Goal: Task Accomplishment & Management: Use online tool/utility

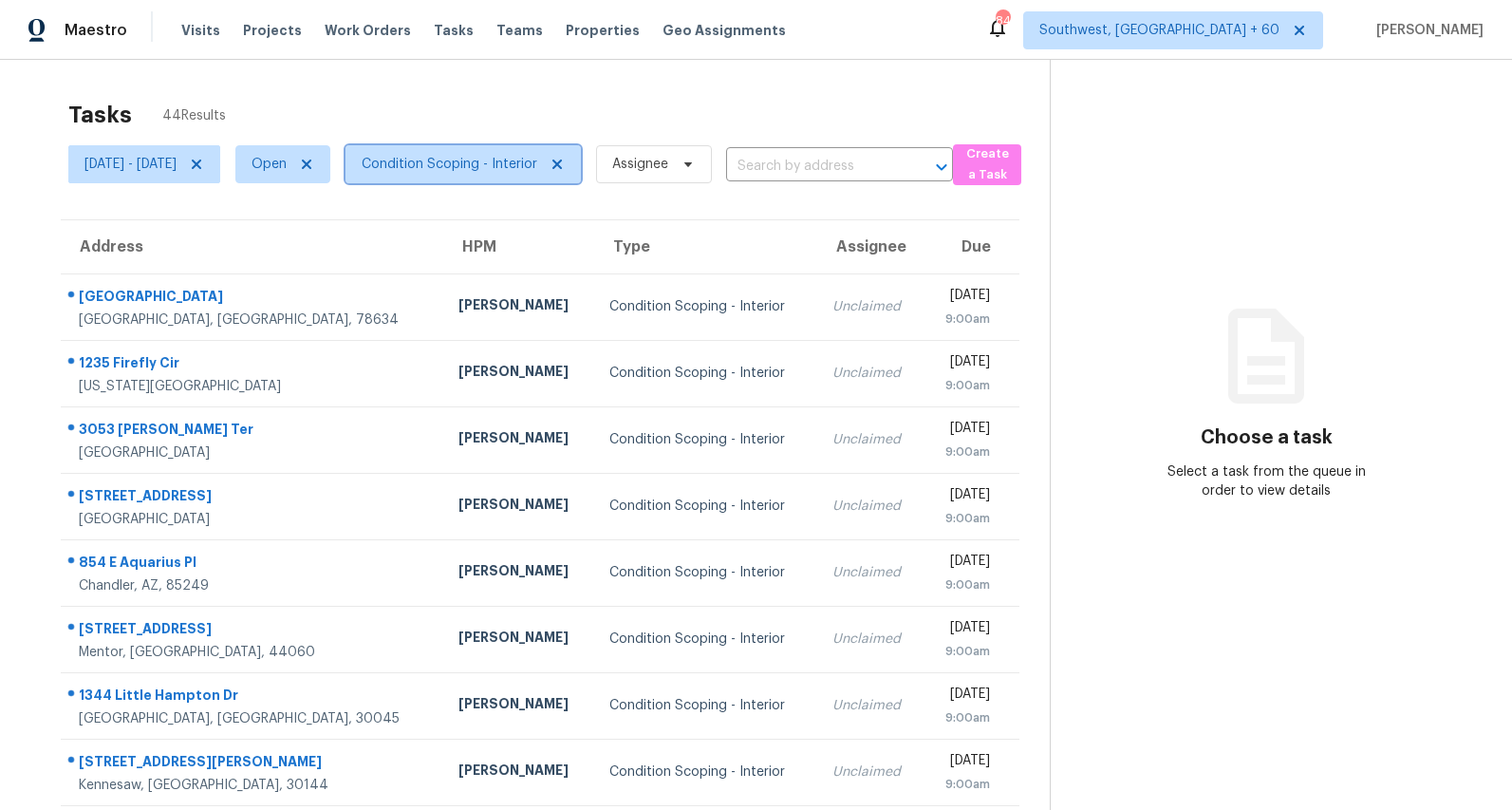
click at [502, 163] on span "Condition Scoping - Interior" at bounding box center [449, 164] width 176 height 19
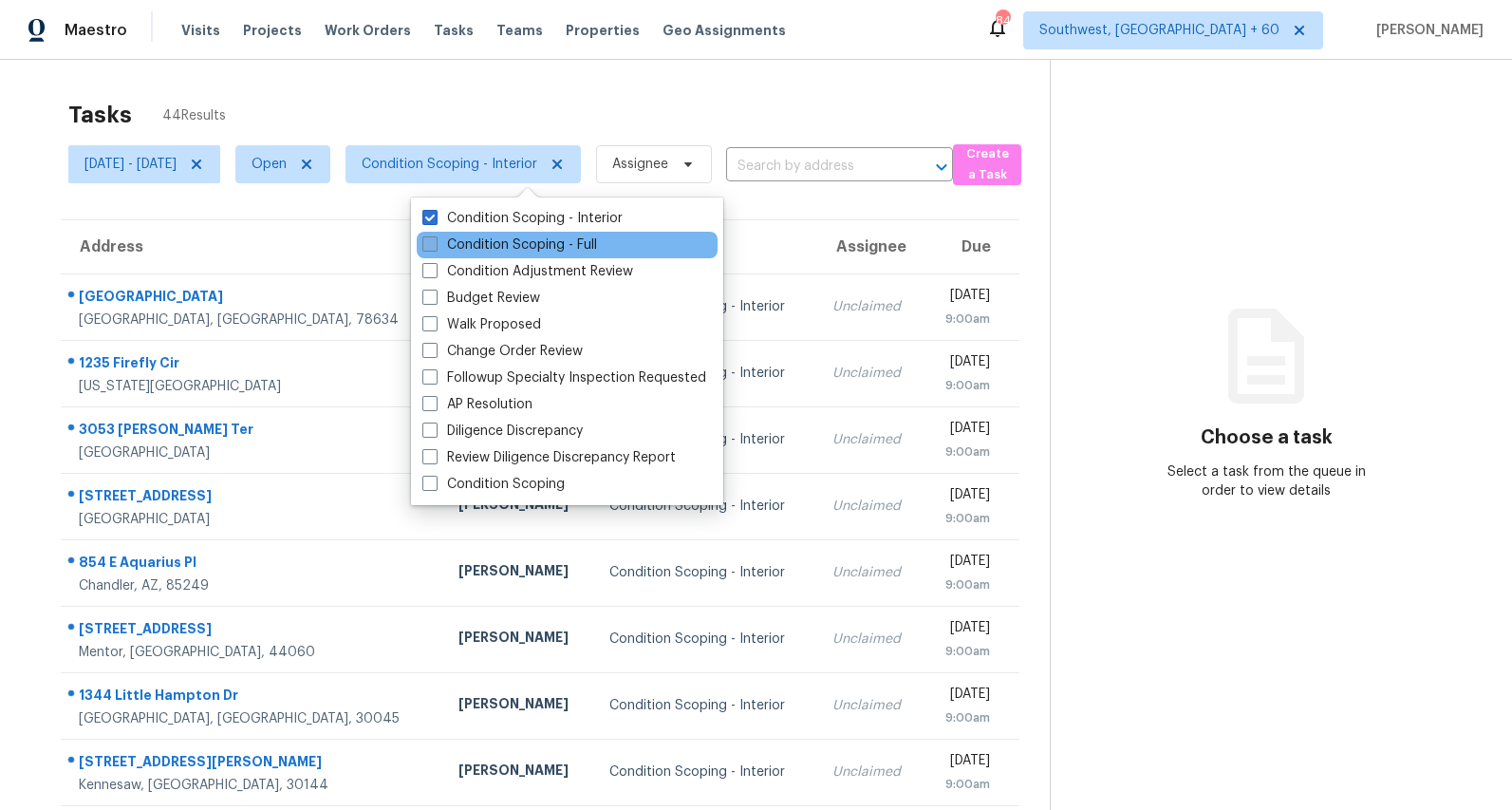
click at [500, 238] on label "Condition Scoping - Full" at bounding box center [510, 244] width 175 height 19
click at [435, 238] on input "Condition Scoping - Full" at bounding box center [428, 242] width 12 height 12
checkbox input "true"
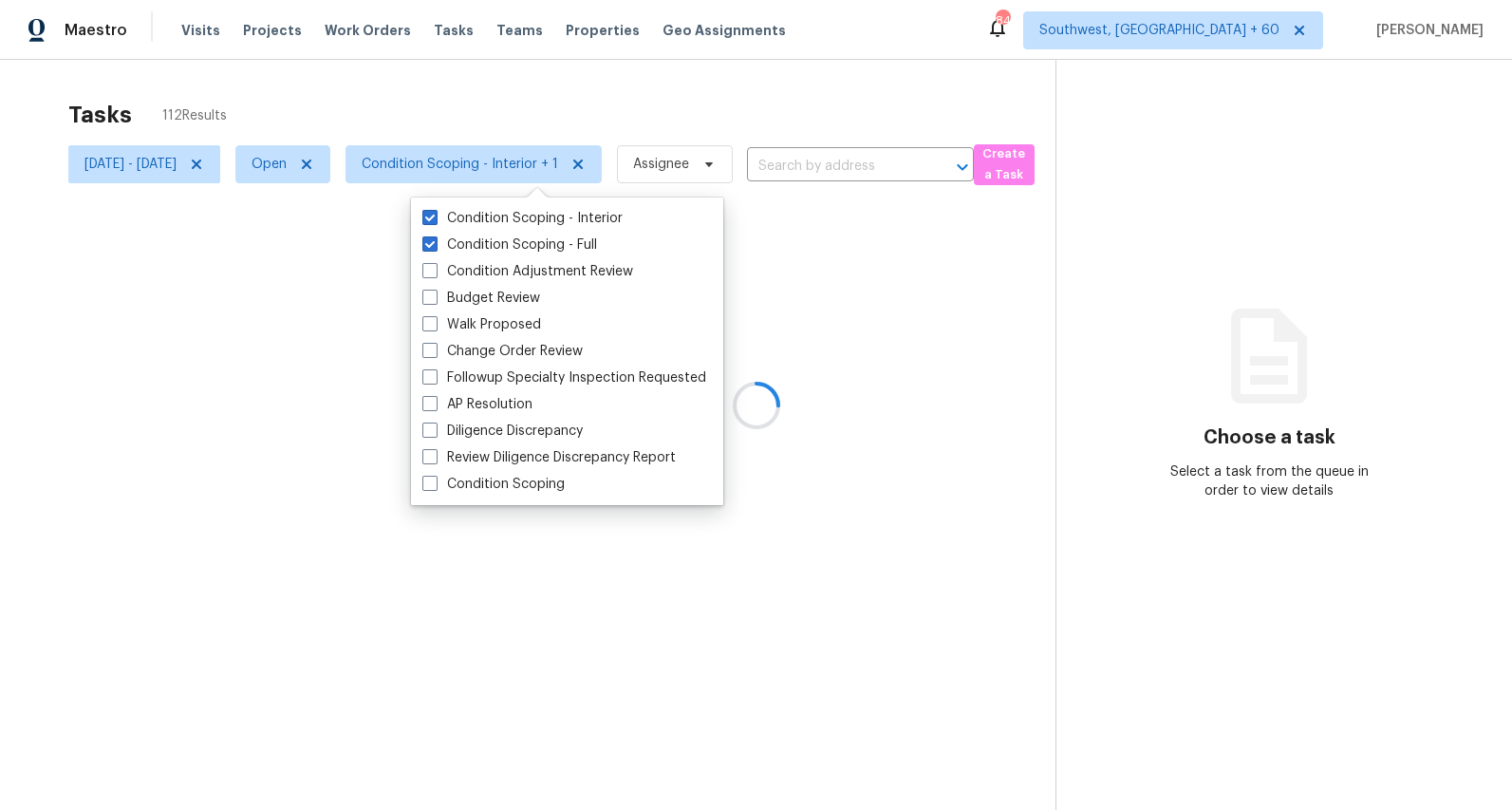
click at [451, 85] on div at bounding box center [756, 405] width 1512 height 810
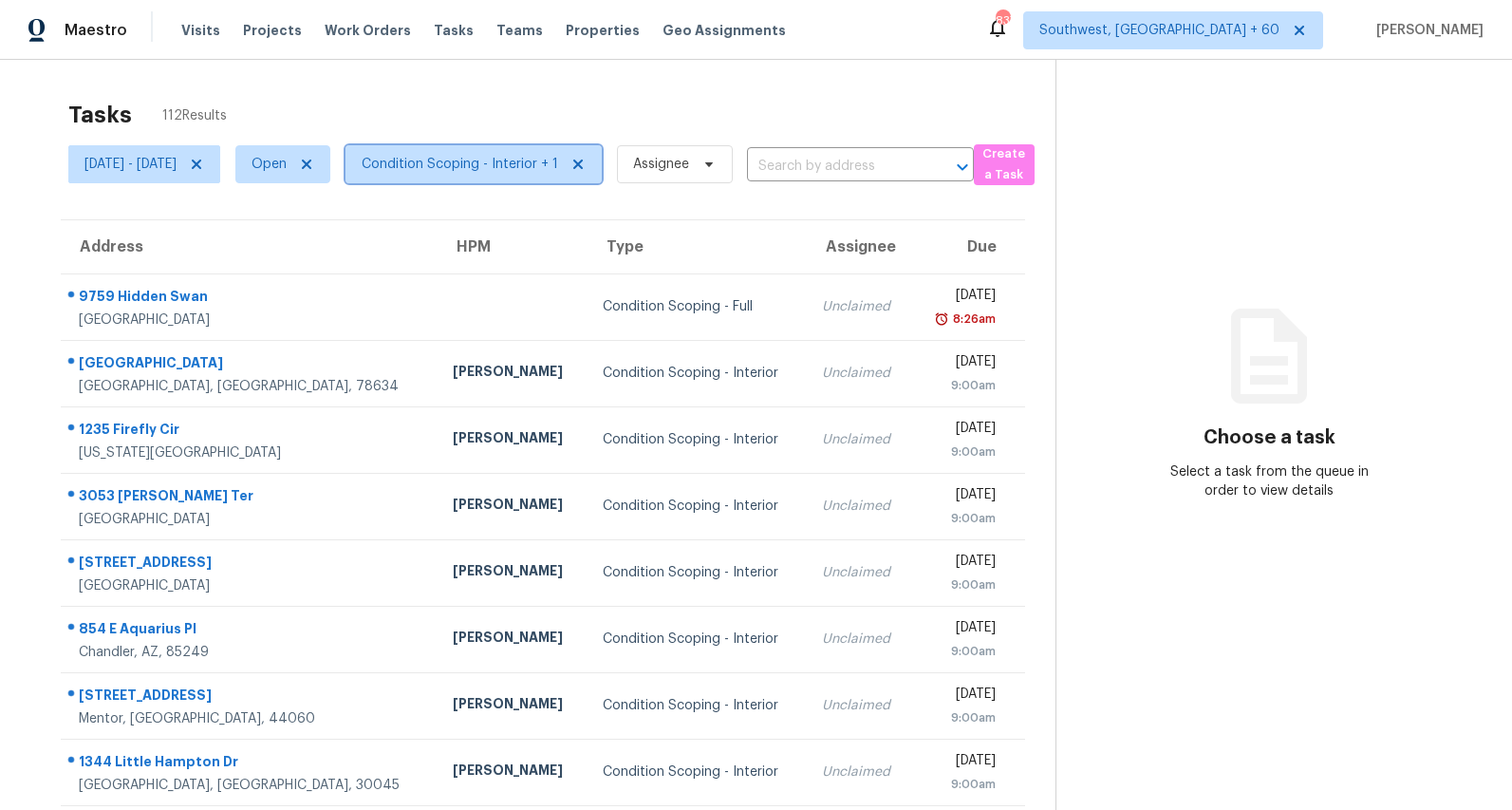
click at [516, 168] on span "Condition Scoping - Interior + 1" at bounding box center [460, 164] width 197 height 19
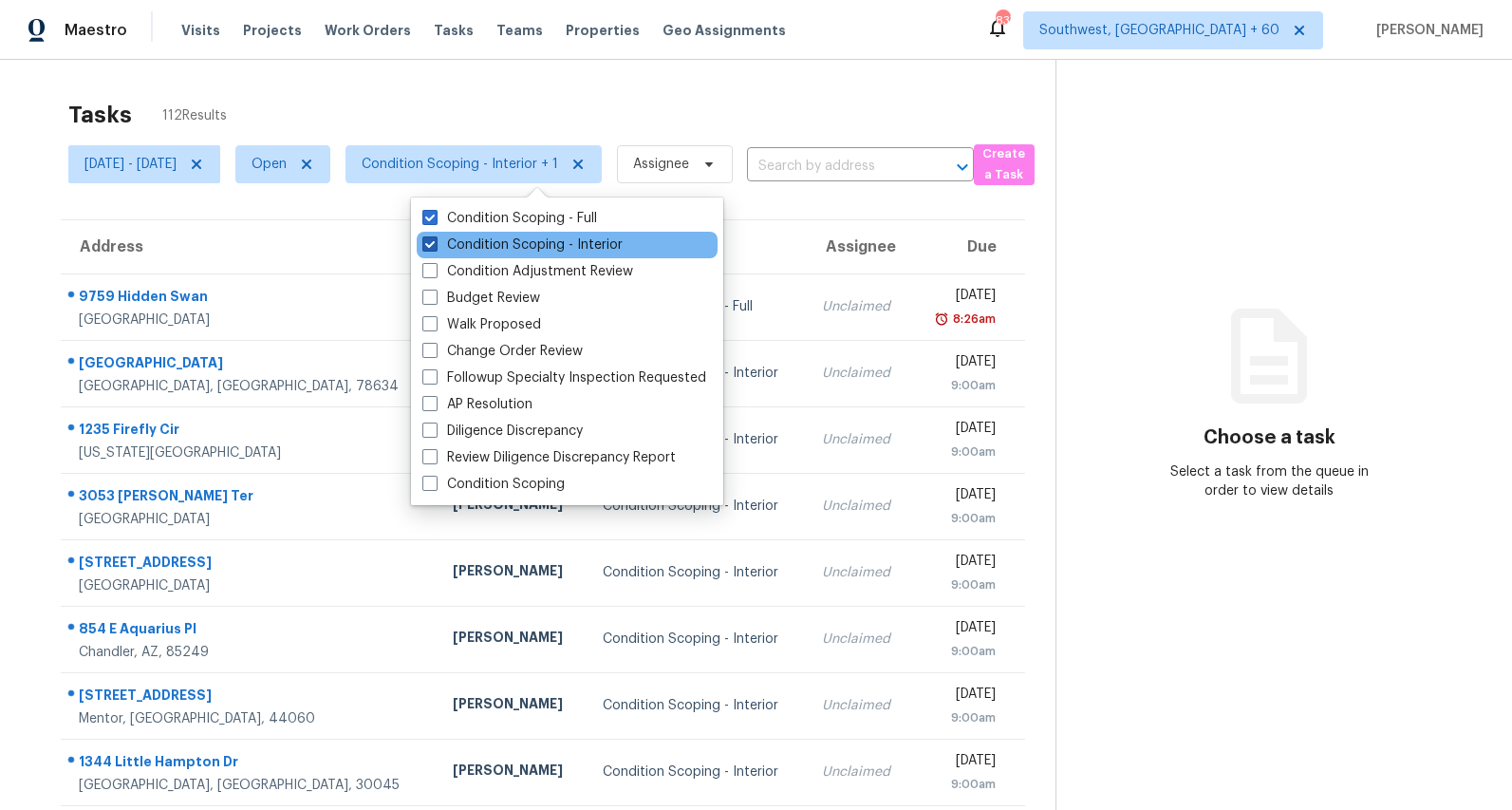
click at [488, 246] on label "Condition Scoping - Interior" at bounding box center [523, 244] width 201 height 19
click at [435, 246] on input "Condition Scoping - Interior" at bounding box center [428, 242] width 12 height 12
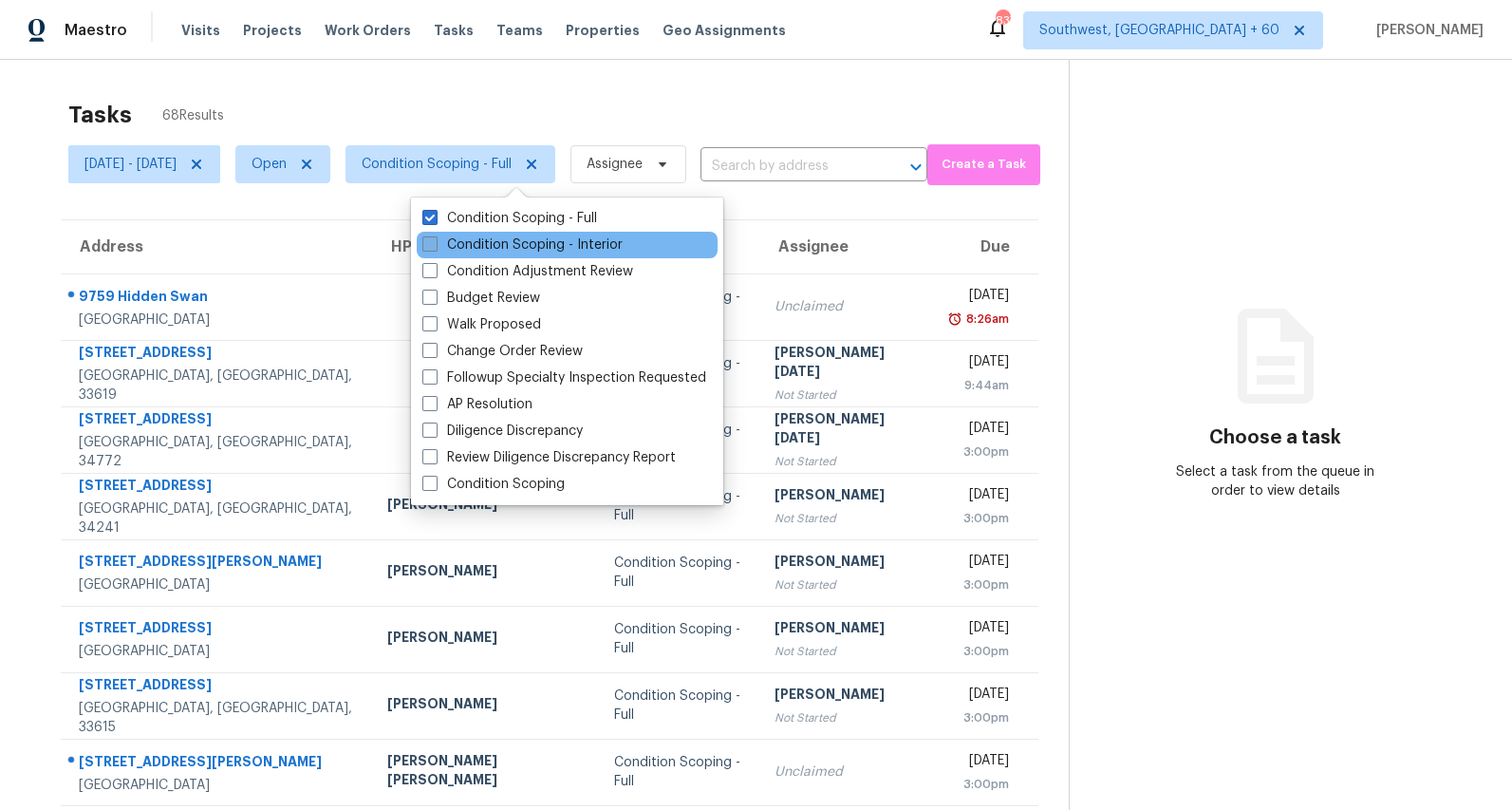
click at [488, 246] on label "Condition Scoping - Interior" at bounding box center [523, 244] width 201 height 19
click at [435, 246] on input "Condition Scoping - Interior" at bounding box center [428, 242] width 12 height 12
checkbox input "true"
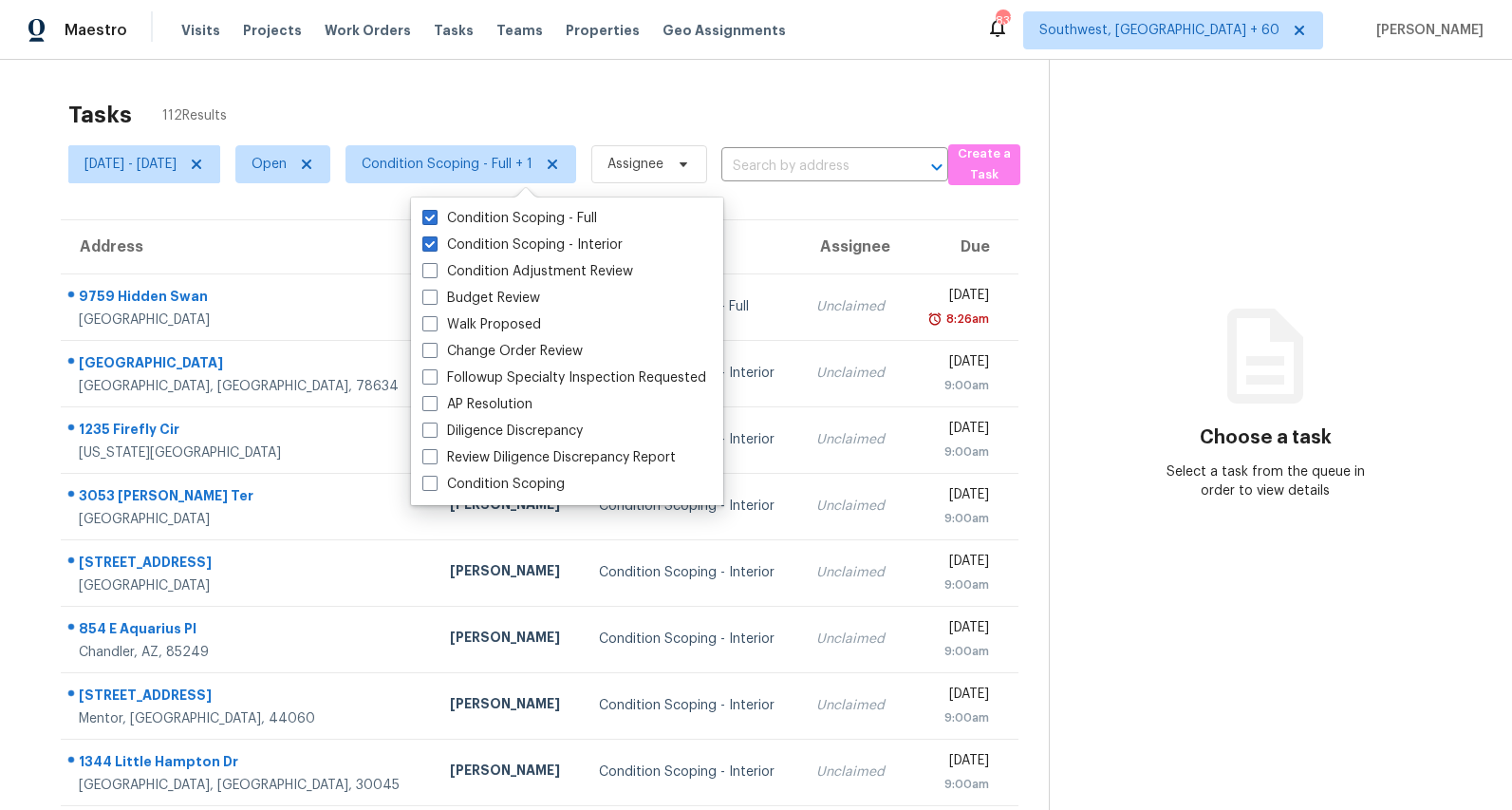
click at [432, 109] on div "Tasks 112 Results" at bounding box center [558, 115] width 981 height 50
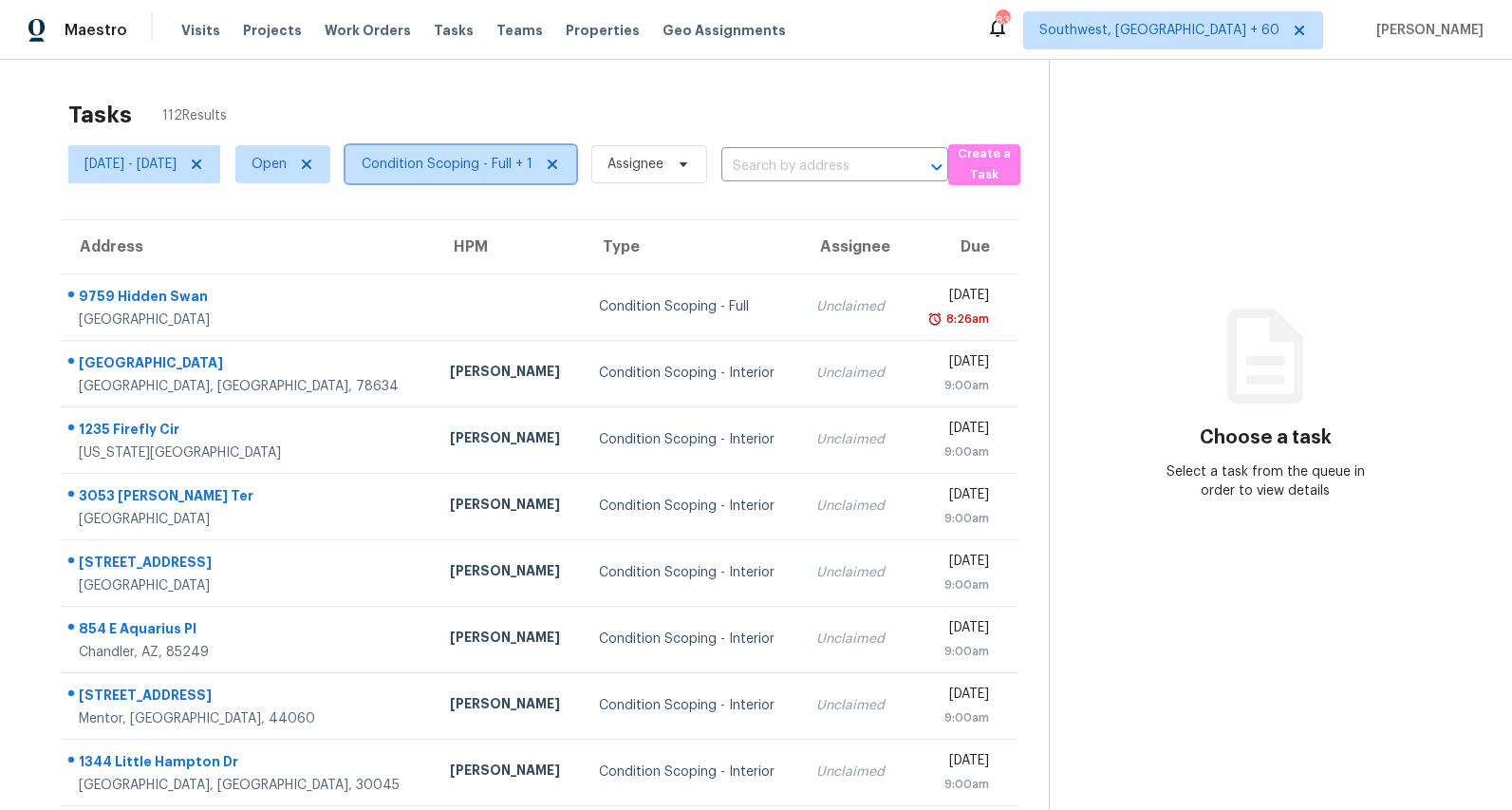
click at [525, 158] on span "Condition Scoping - Full + 1" at bounding box center [447, 164] width 171 height 19
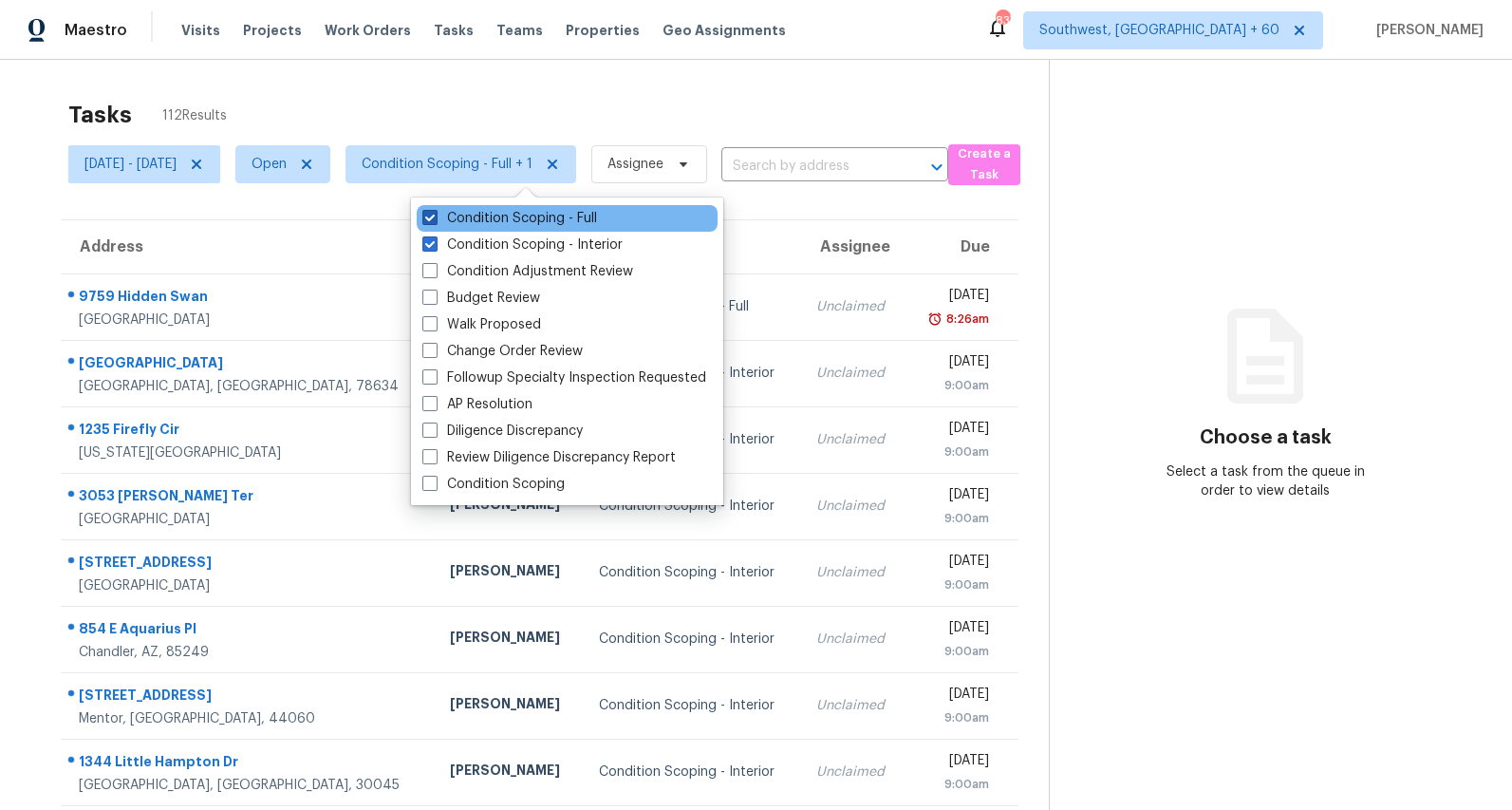
click at [509, 221] on label "Condition Scoping - Full" at bounding box center [510, 218] width 175 height 19
click at [435, 221] on input "Condition Scoping - Full" at bounding box center [428, 215] width 12 height 12
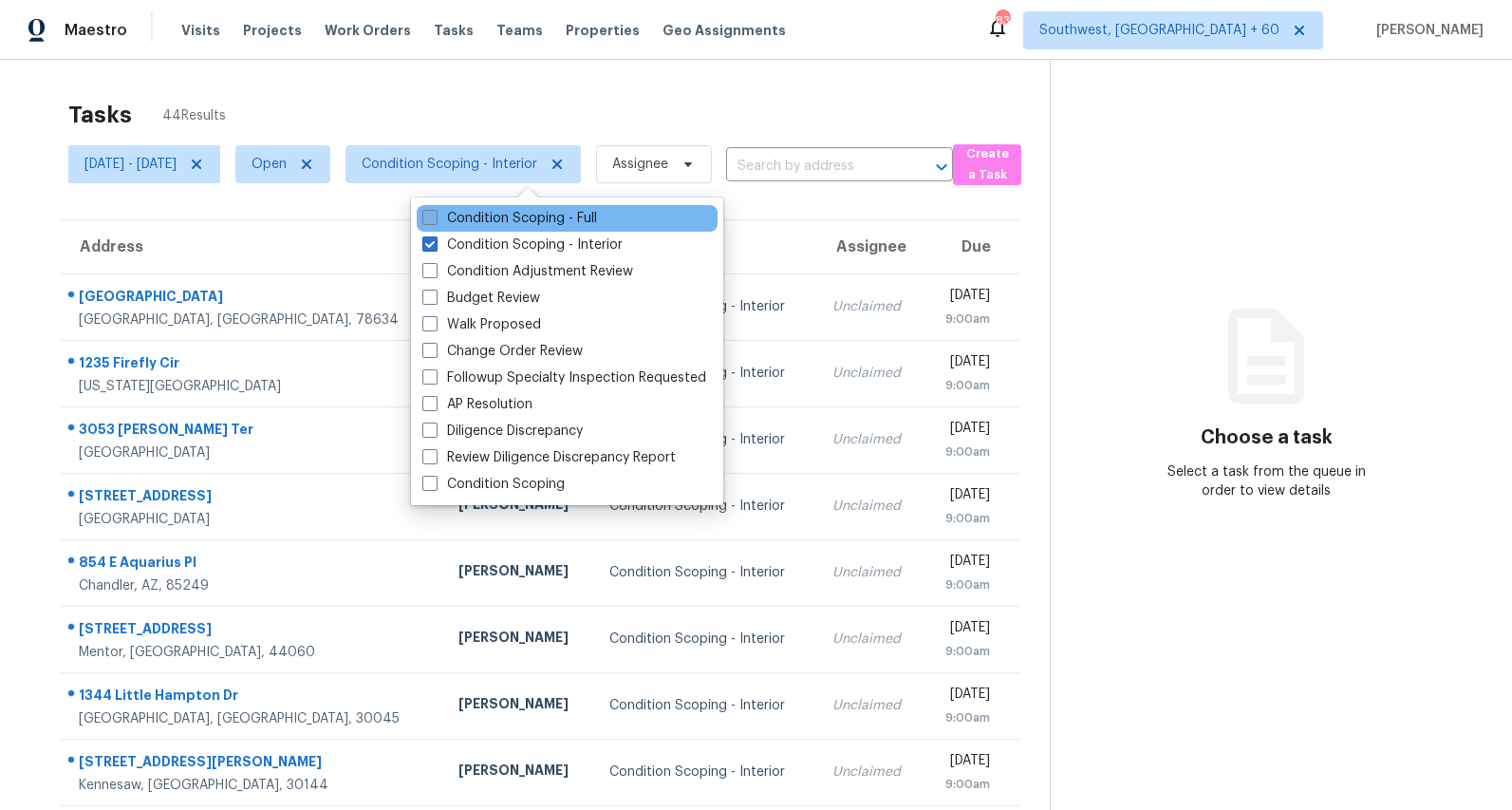
click at [509, 221] on label "Condition Scoping - Full" at bounding box center [510, 218] width 175 height 19
click at [435, 221] on input "Condition Scoping - Full" at bounding box center [428, 215] width 12 height 12
checkbox input "true"
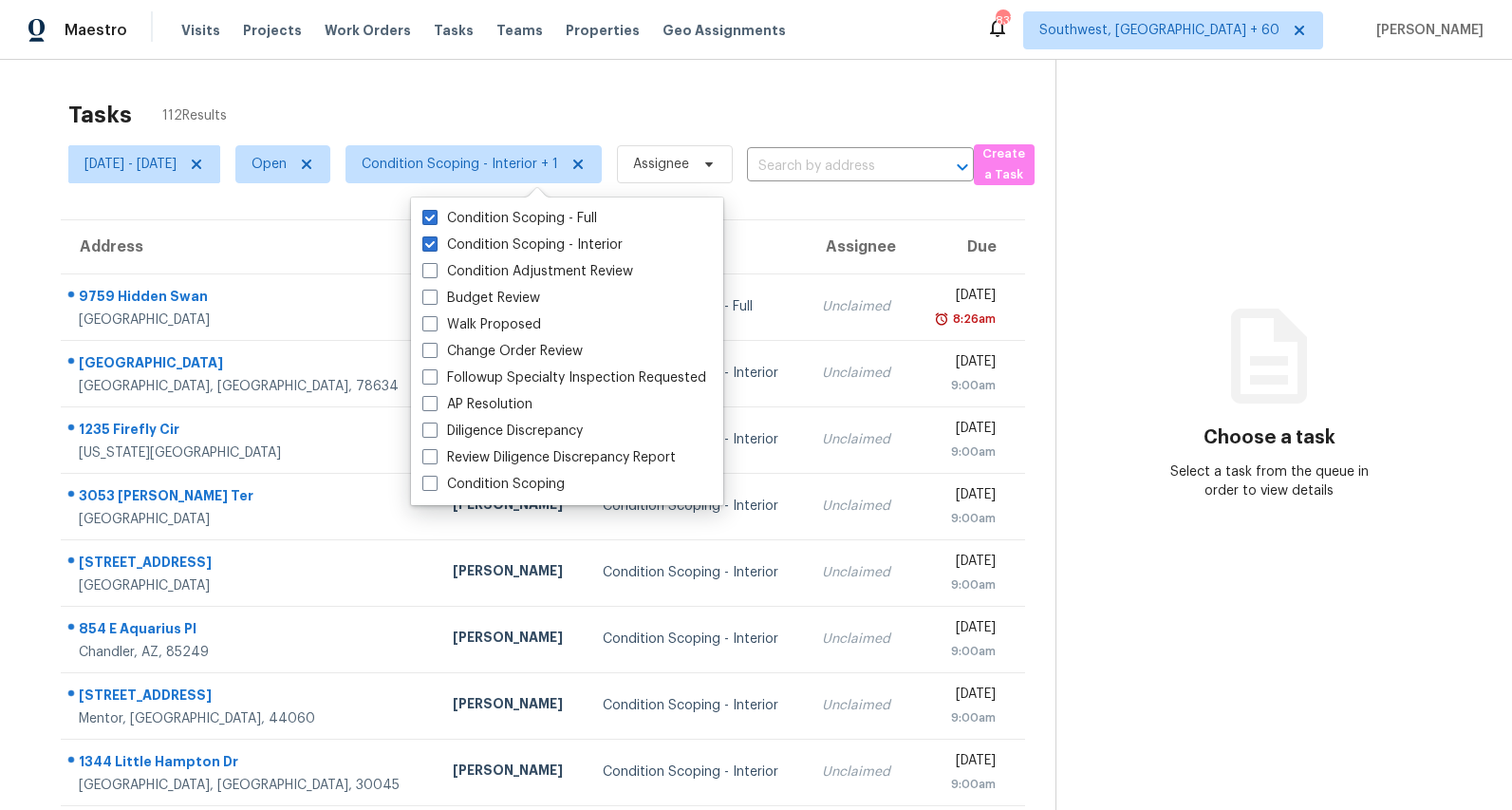
click at [475, 120] on div "Tasks 112 Results" at bounding box center [562, 115] width 987 height 50
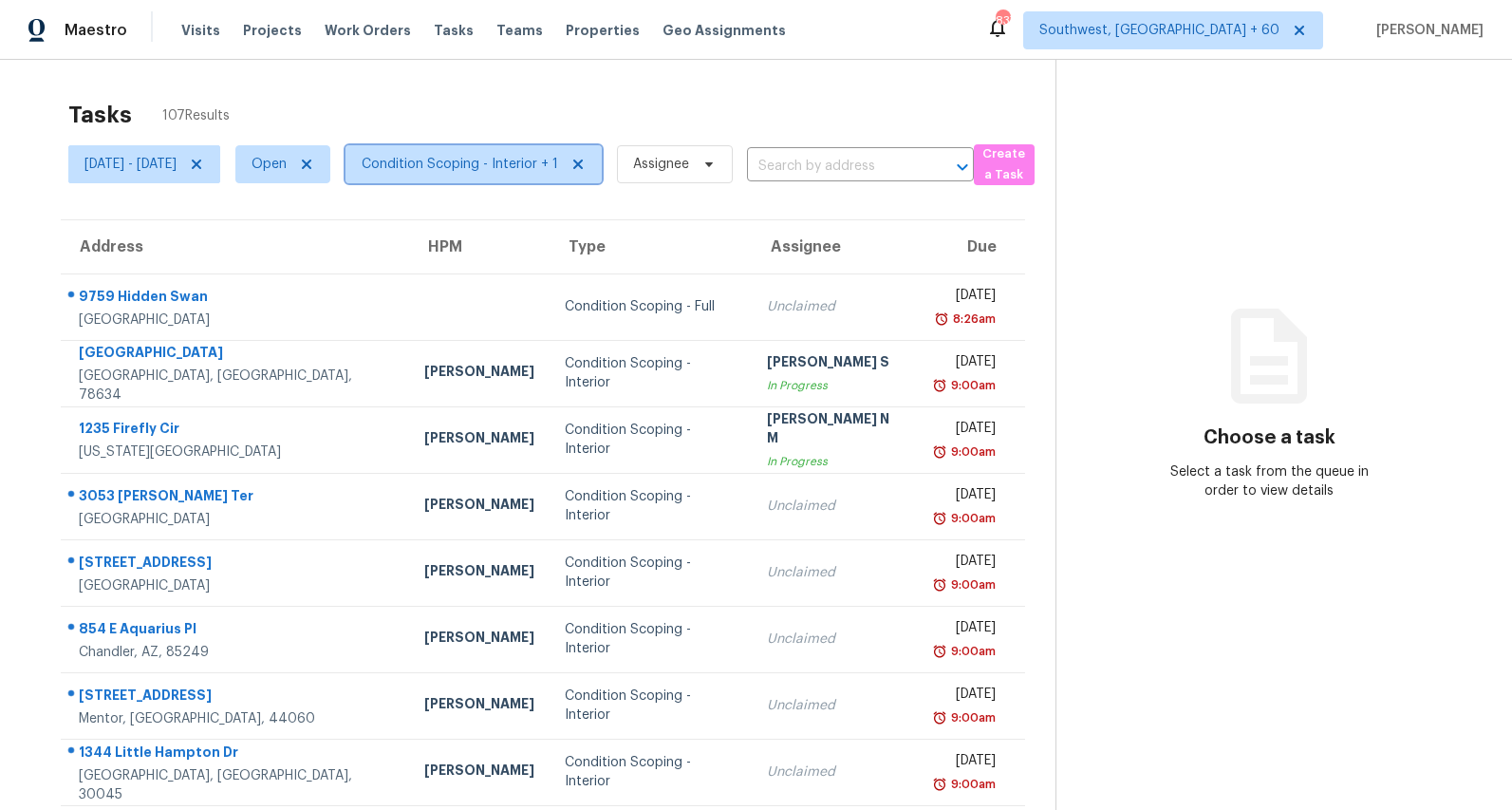
click at [558, 170] on span "Condition Scoping - Interior + 1" at bounding box center [460, 164] width 197 height 19
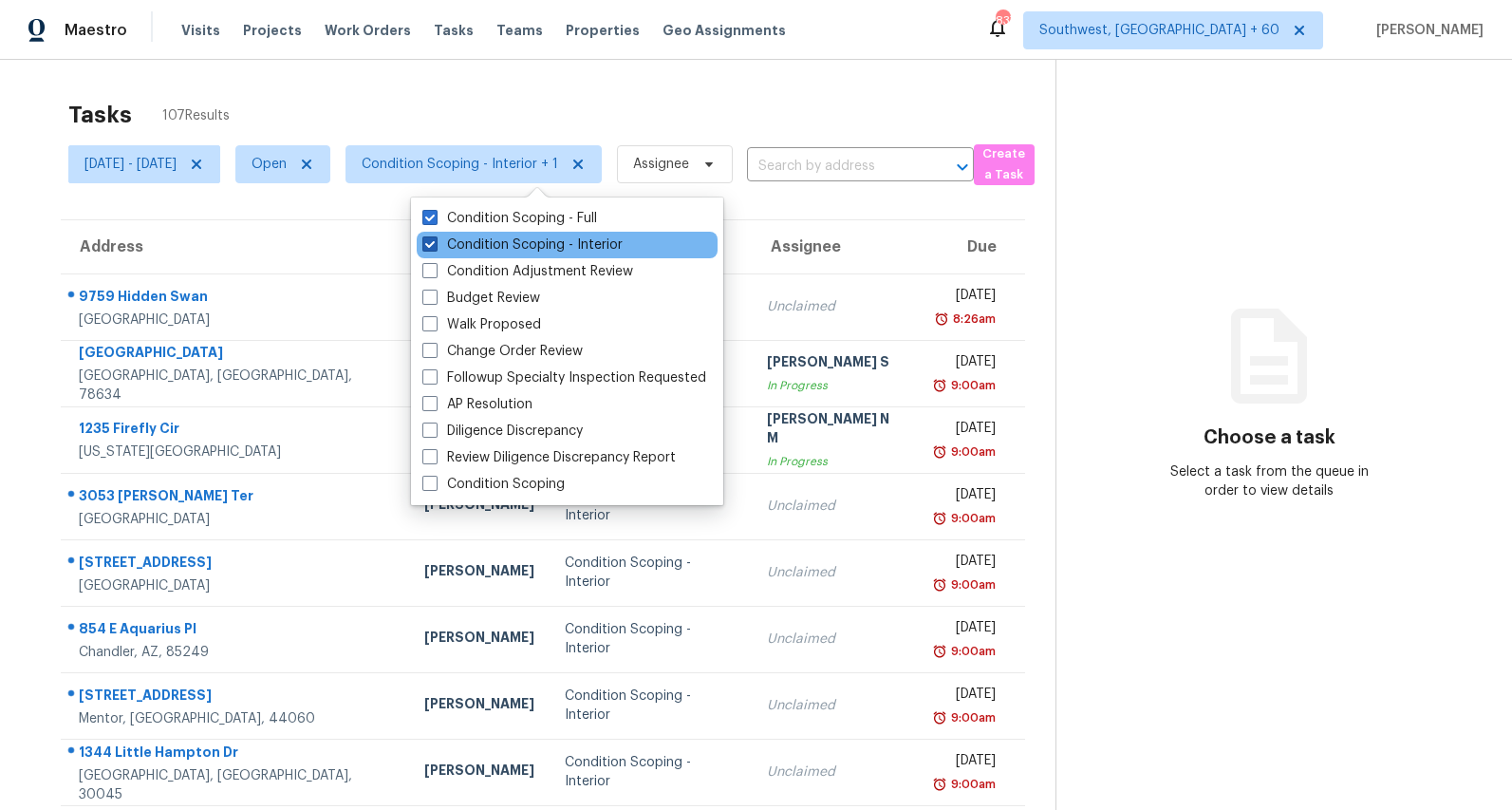
click at [544, 249] on label "Condition Scoping - Interior" at bounding box center [523, 244] width 201 height 19
click at [435, 247] on input "Condition Scoping - Interior" at bounding box center [428, 242] width 12 height 12
checkbox input "false"
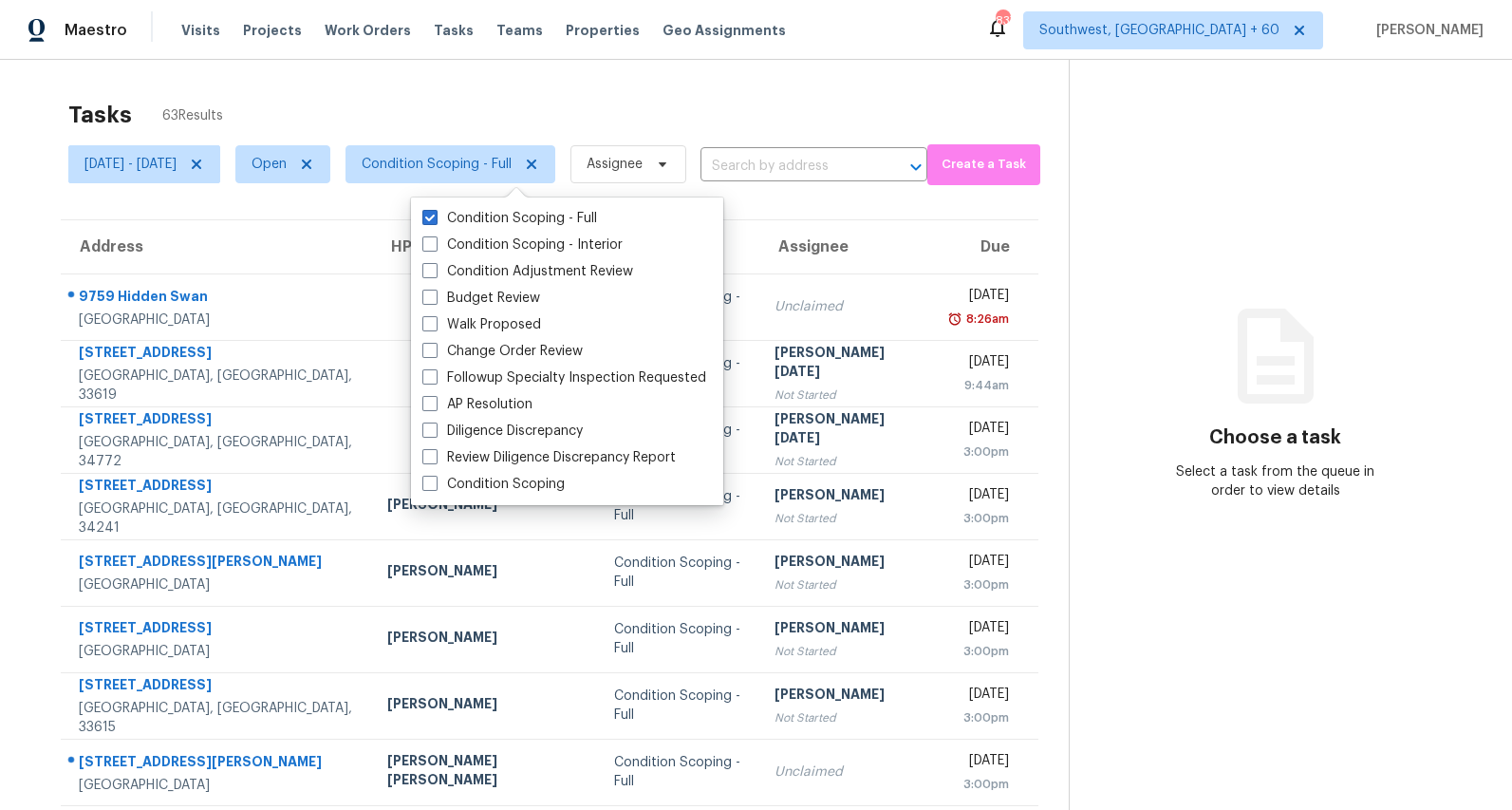
click at [505, 99] on div "Tasks 63 Results" at bounding box center [568, 115] width 1000 height 50
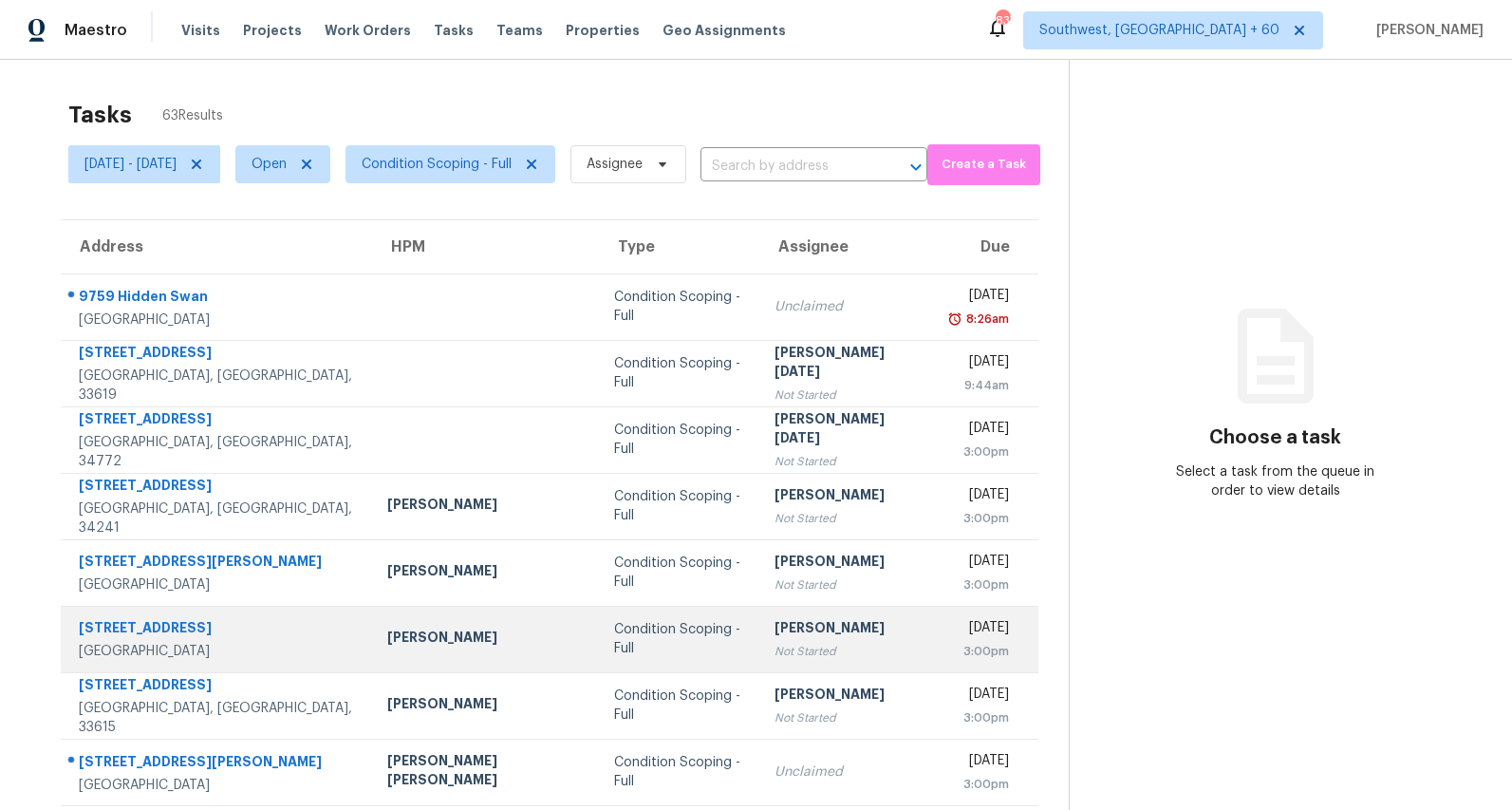
scroll to position [179, 0]
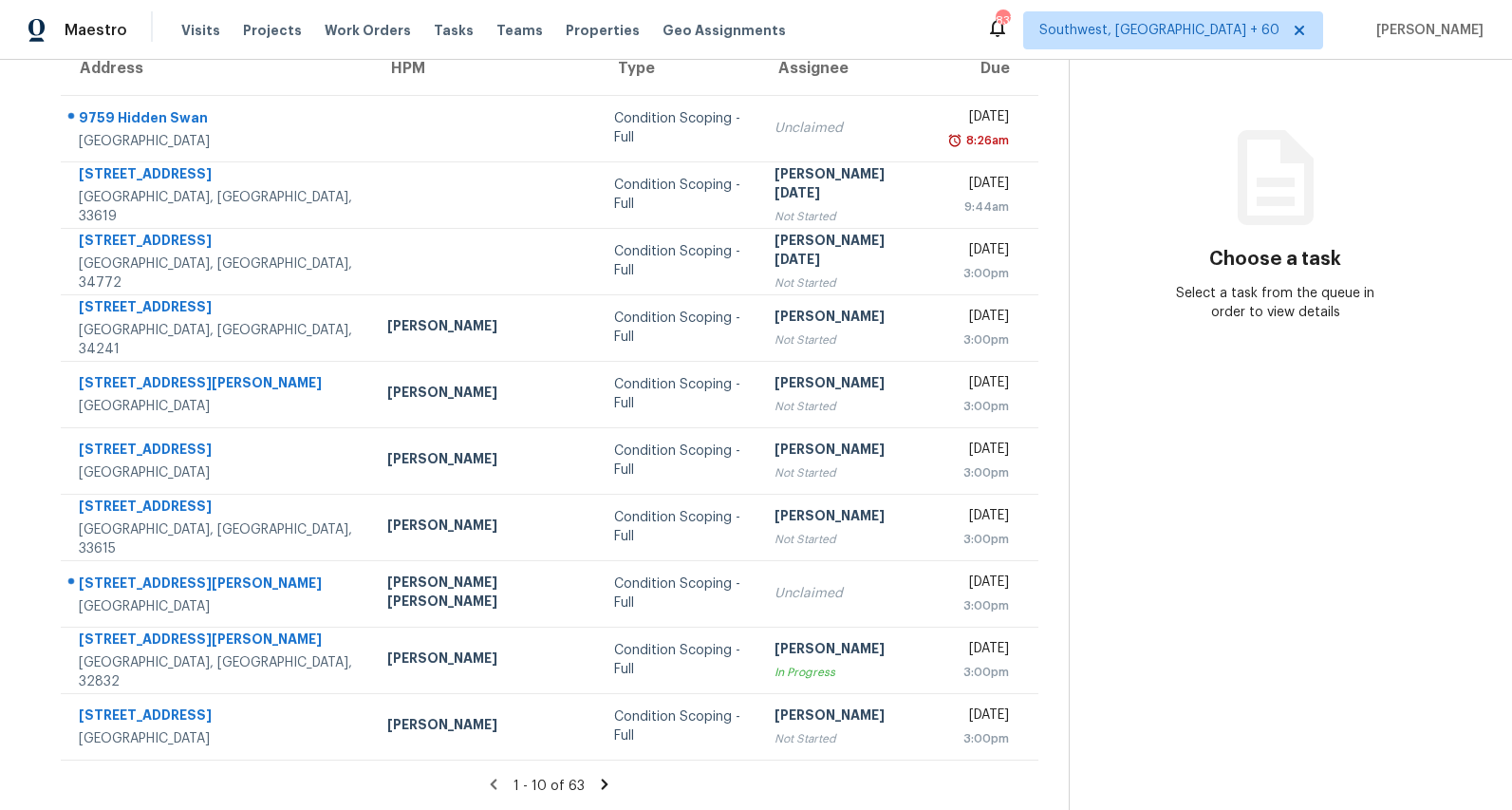
click at [602, 783] on icon at bounding box center [605, 783] width 7 height 11
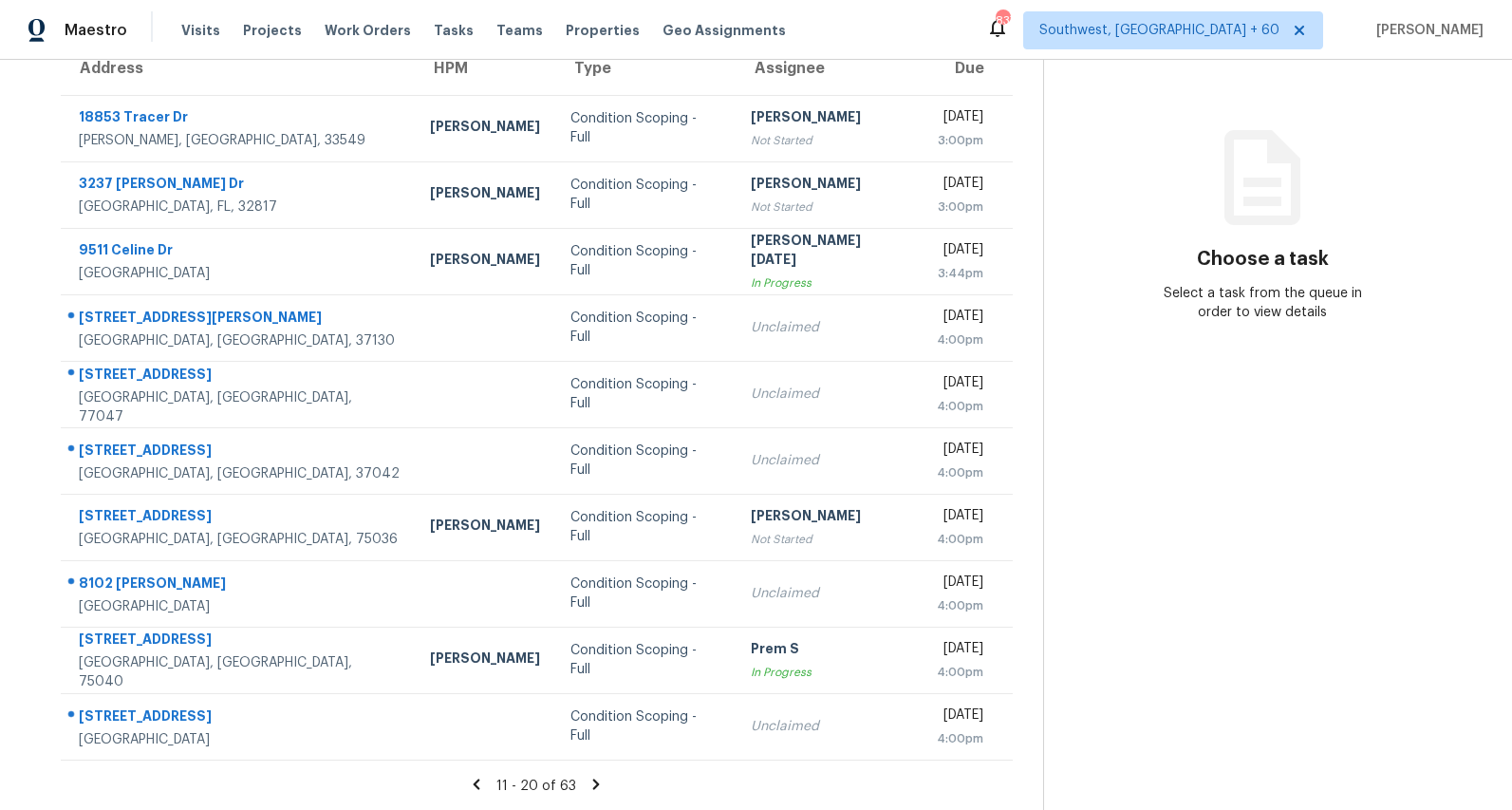
click at [605, 787] on icon at bounding box center [595, 784] width 17 height 17
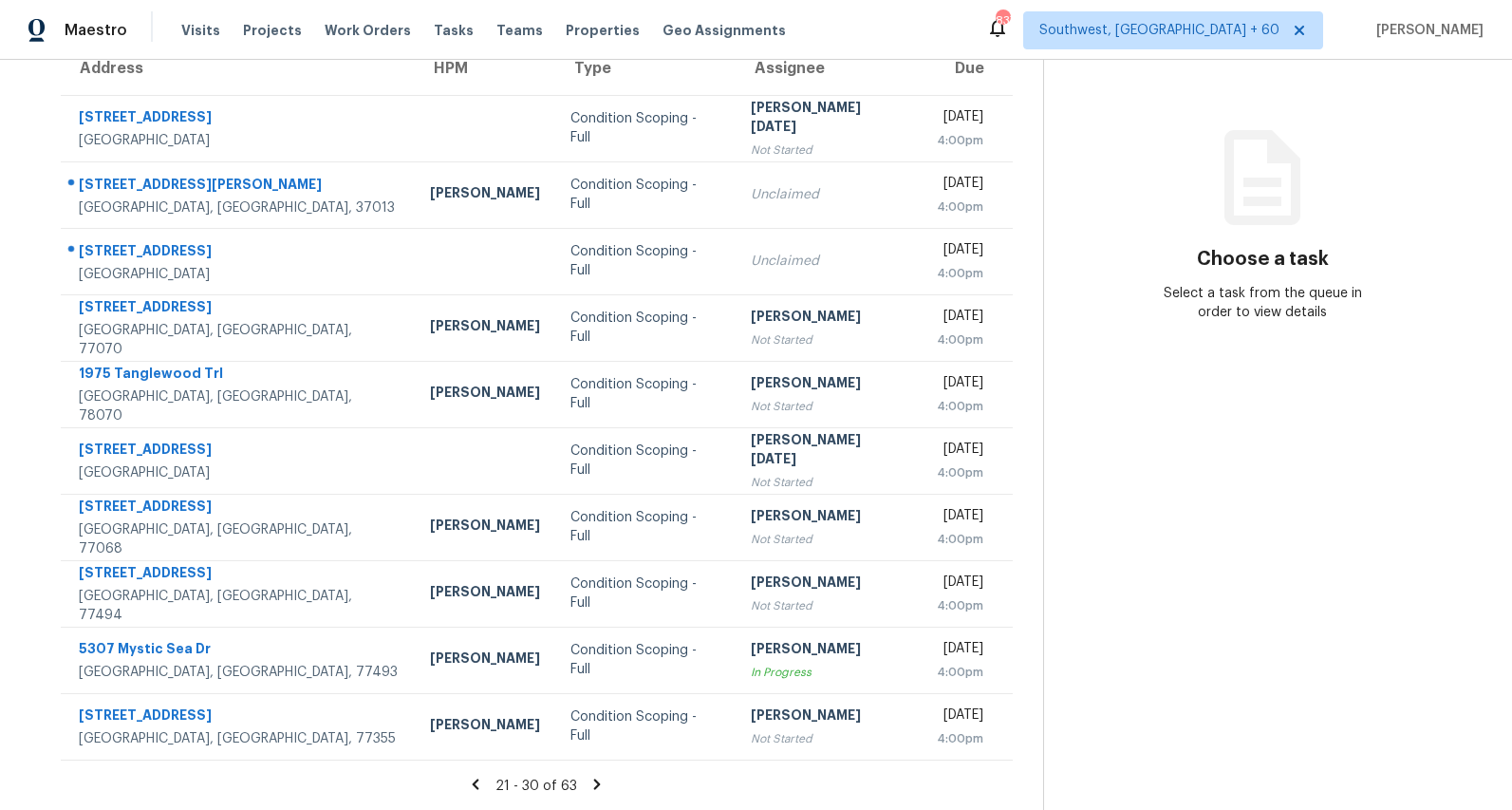
click at [605, 791] on icon at bounding box center [596, 784] width 17 height 17
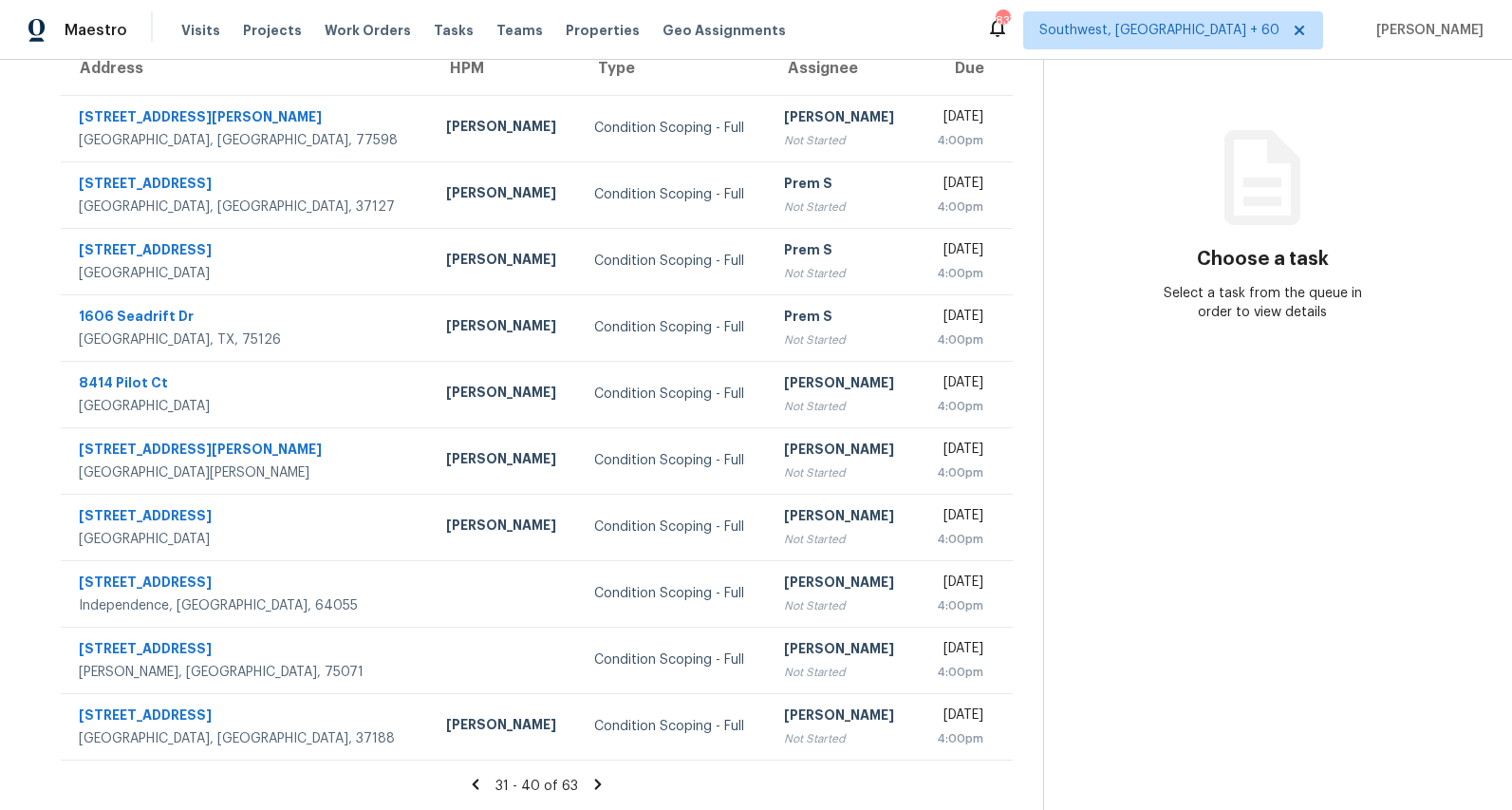
click at [601, 781] on icon at bounding box center [597, 783] width 7 height 11
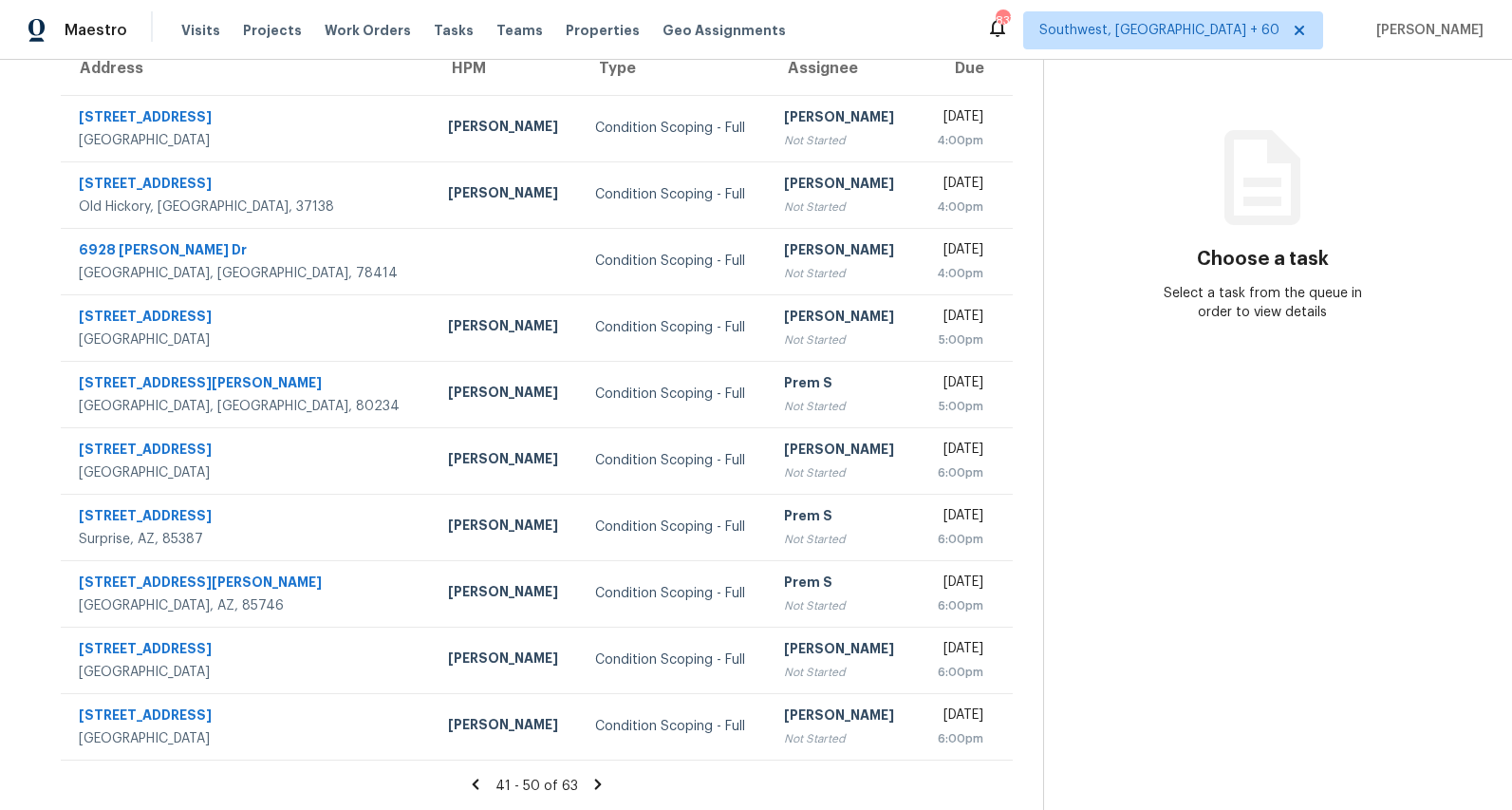
click at [601, 786] on icon at bounding box center [597, 783] width 7 height 11
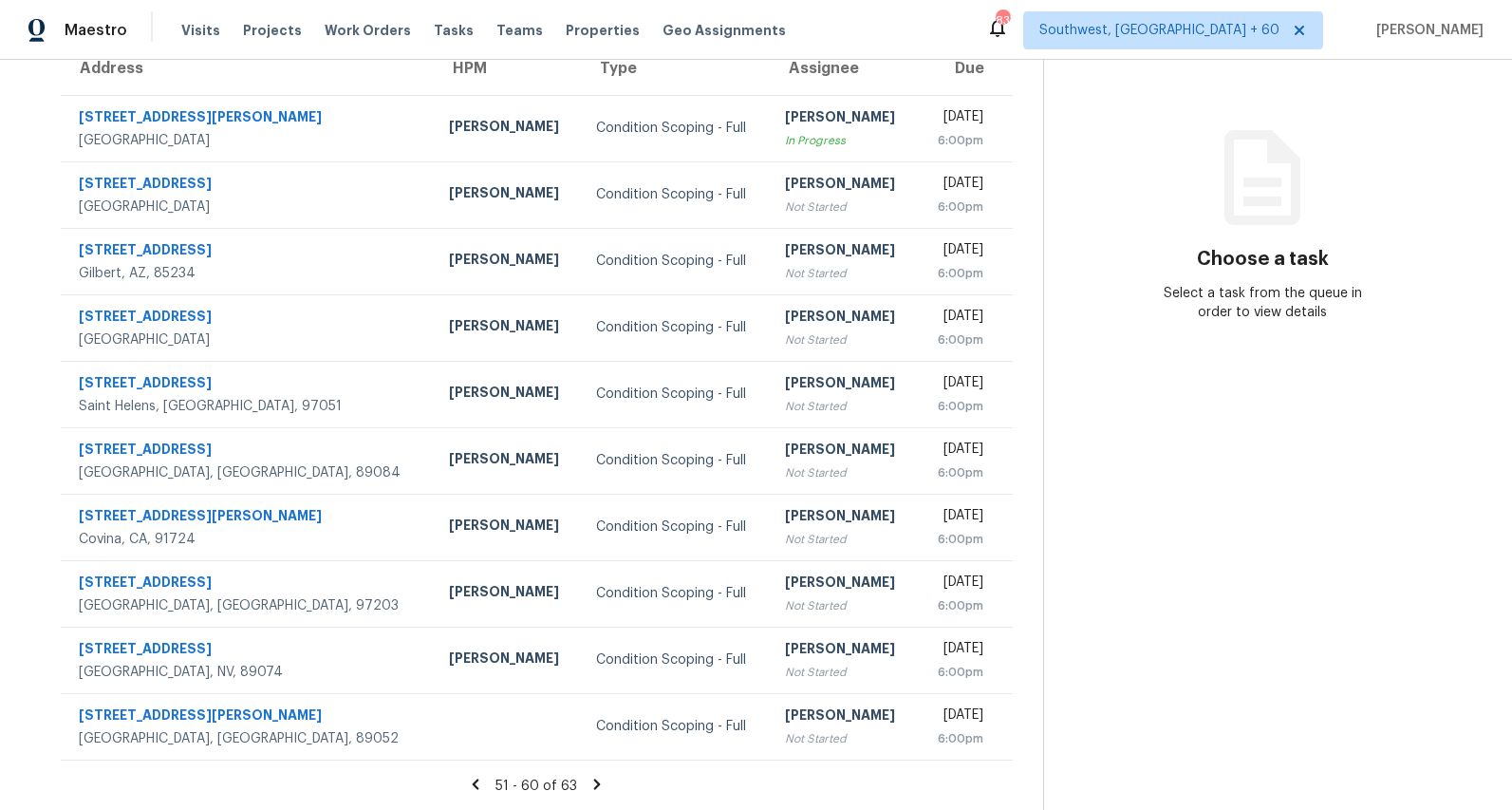
click at [601, 785] on icon at bounding box center [597, 783] width 7 height 11
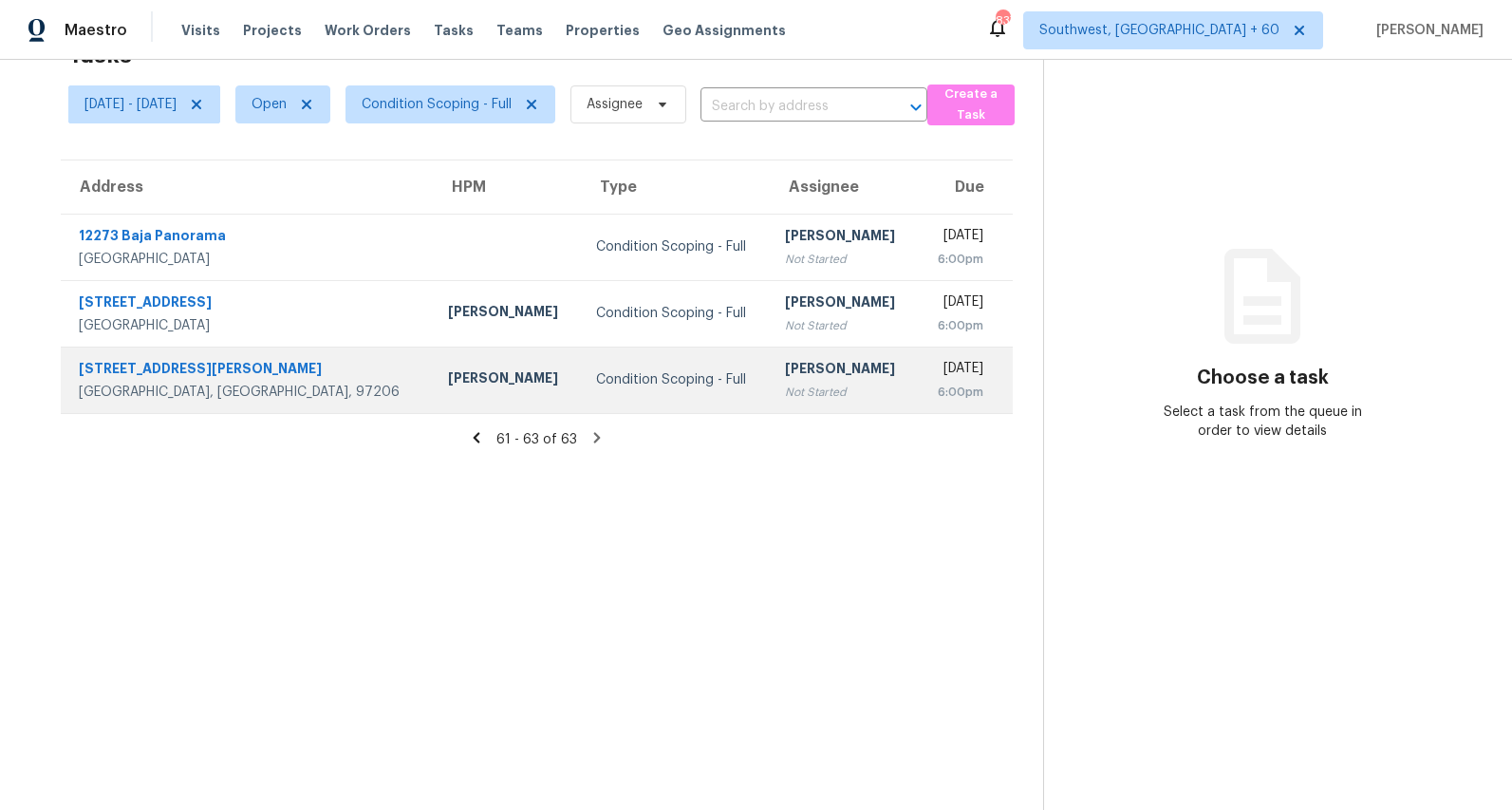
scroll to position [0, 0]
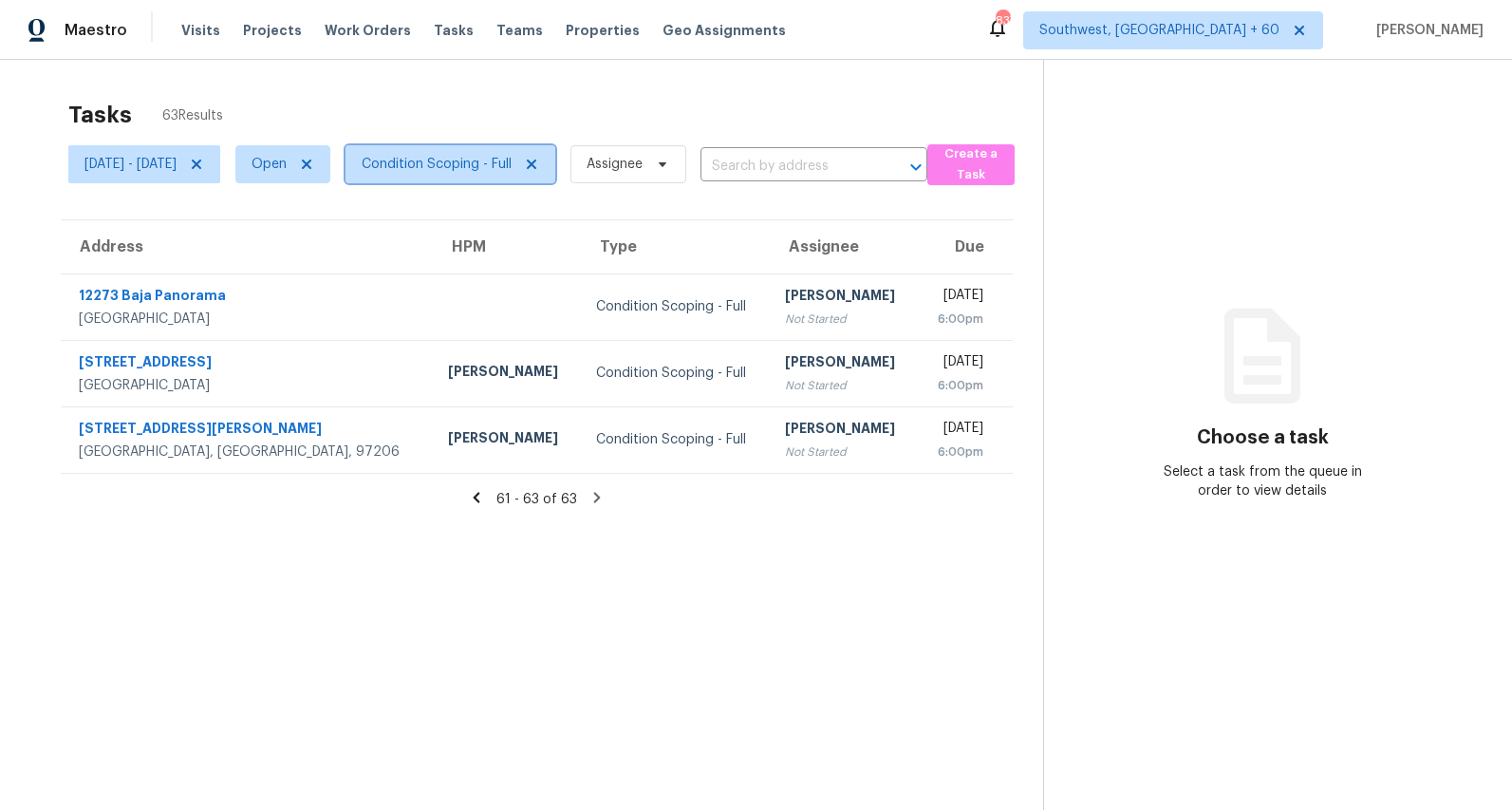
click at [462, 155] on span "Condition Scoping - Full" at bounding box center [436, 164] width 150 height 19
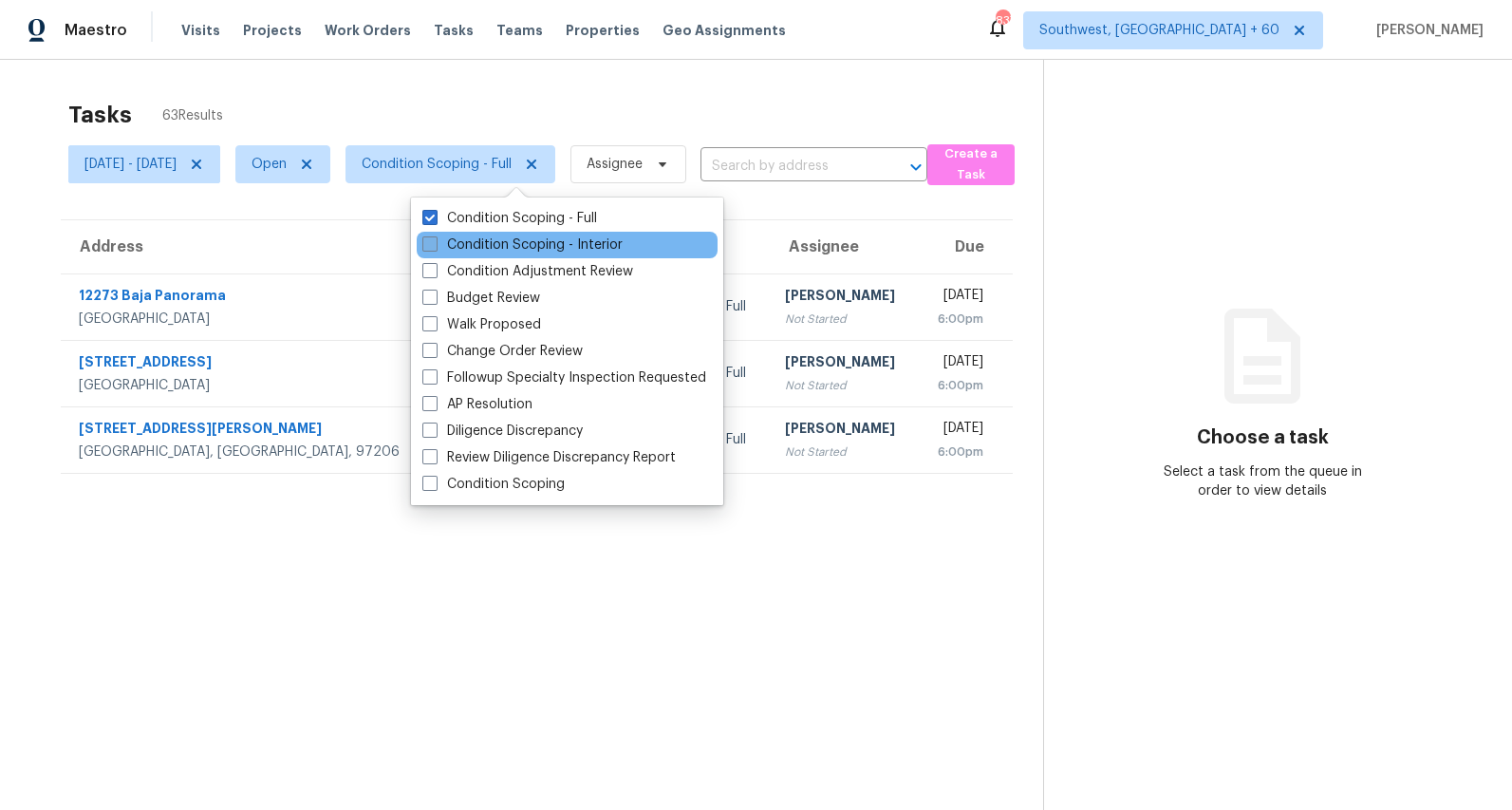
click at [483, 250] on label "Condition Scoping - Interior" at bounding box center [523, 244] width 201 height 19
click at [435, 247] on input "Condition Scoping - Interior" at bounding box center [428, 242] width 12 height 12
checkbox input "true"
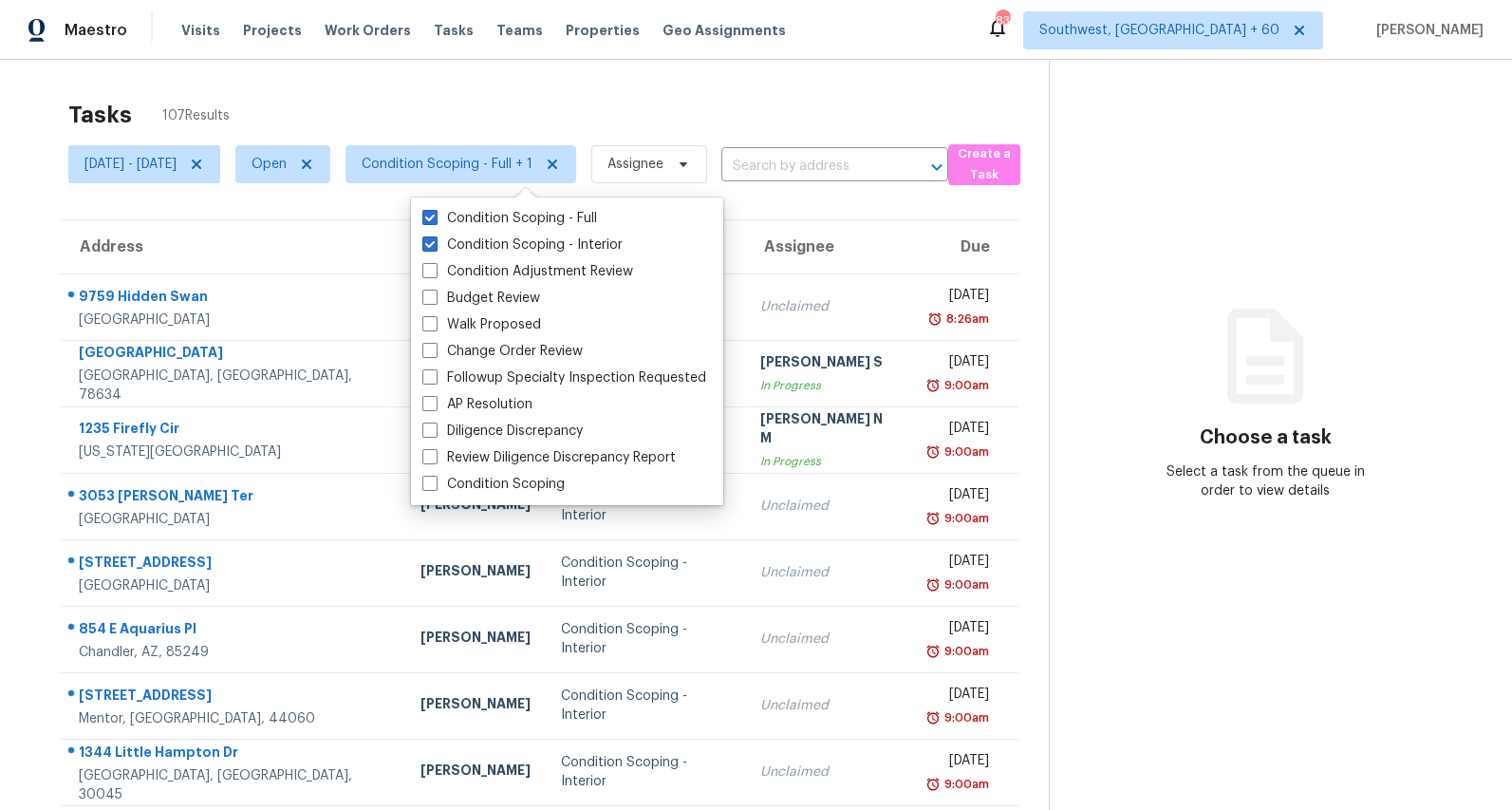
click at [354, 97] on div "Tasks 107 Results" at bounding box center [558, 115] width 981 height 50
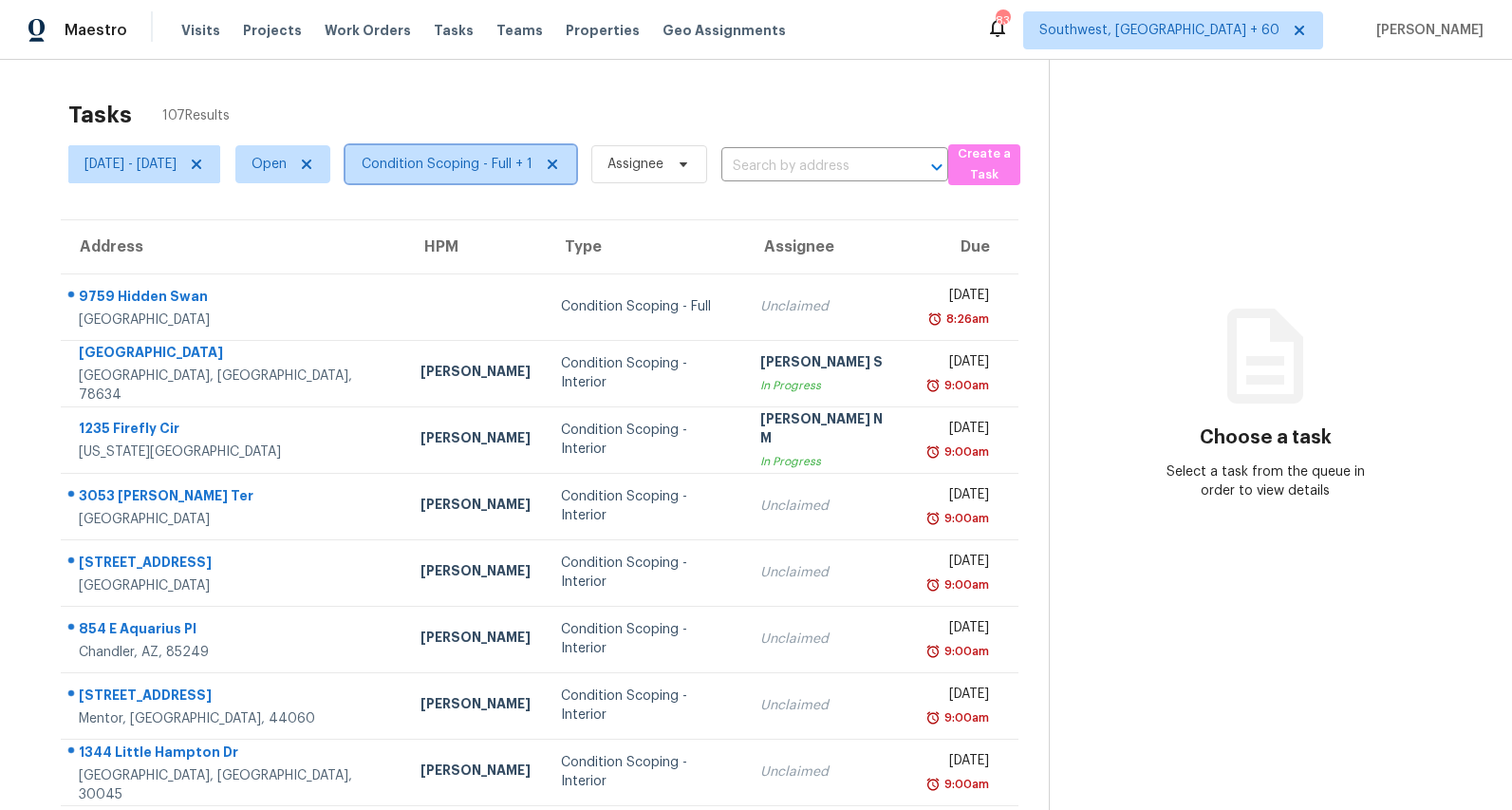
click at [563, 178] on span "Condition Scoping - Full + 1" at bounding box center [461, 164] width 230 height 38
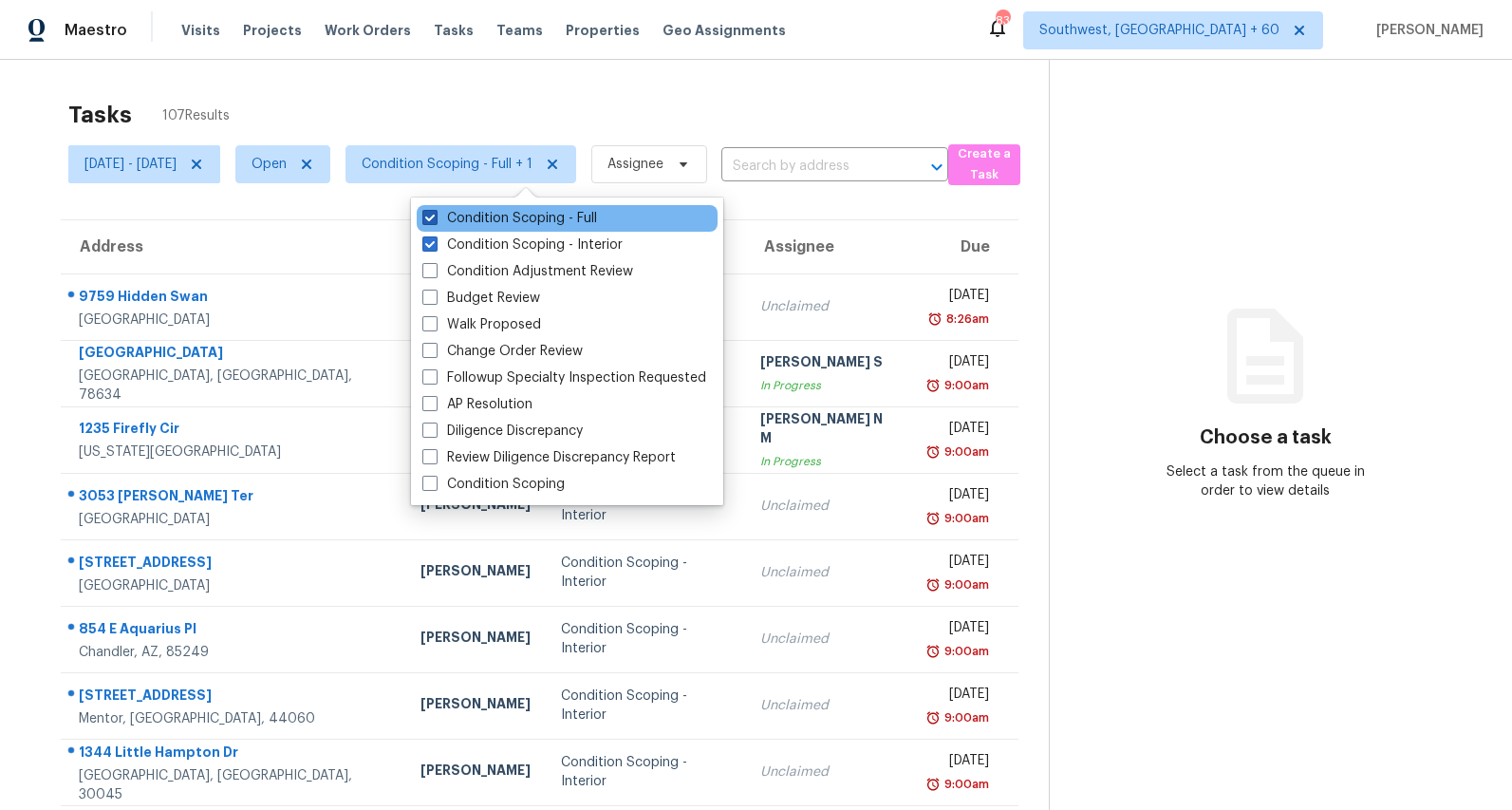
click at [540, 215] on label "Condition Scoping - Full" at bounding box center [510, 218] width 175 height 19
click at [435, 215] on input "Condition Scoping - Full" at bounding box center [428, 215] width 12 height 12
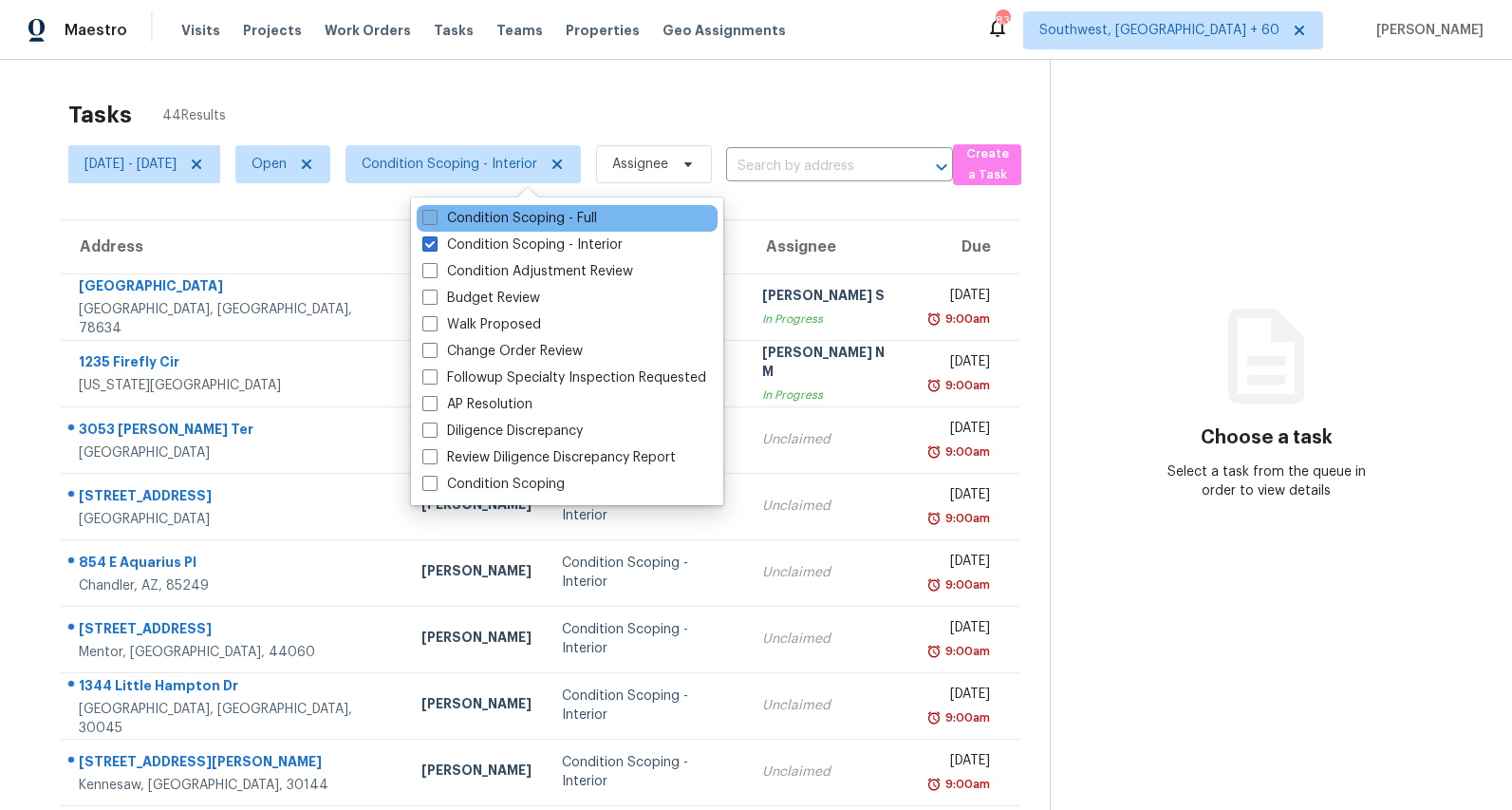
click at [540, 215] on label "Condition Scoping - Full" at bounding box center [510, 218] width 175 height 19
click at [435, 215] on input "Condition Scoping - Full" at bounding box center [428, 215] width 12 height 12
checkbox input "true"
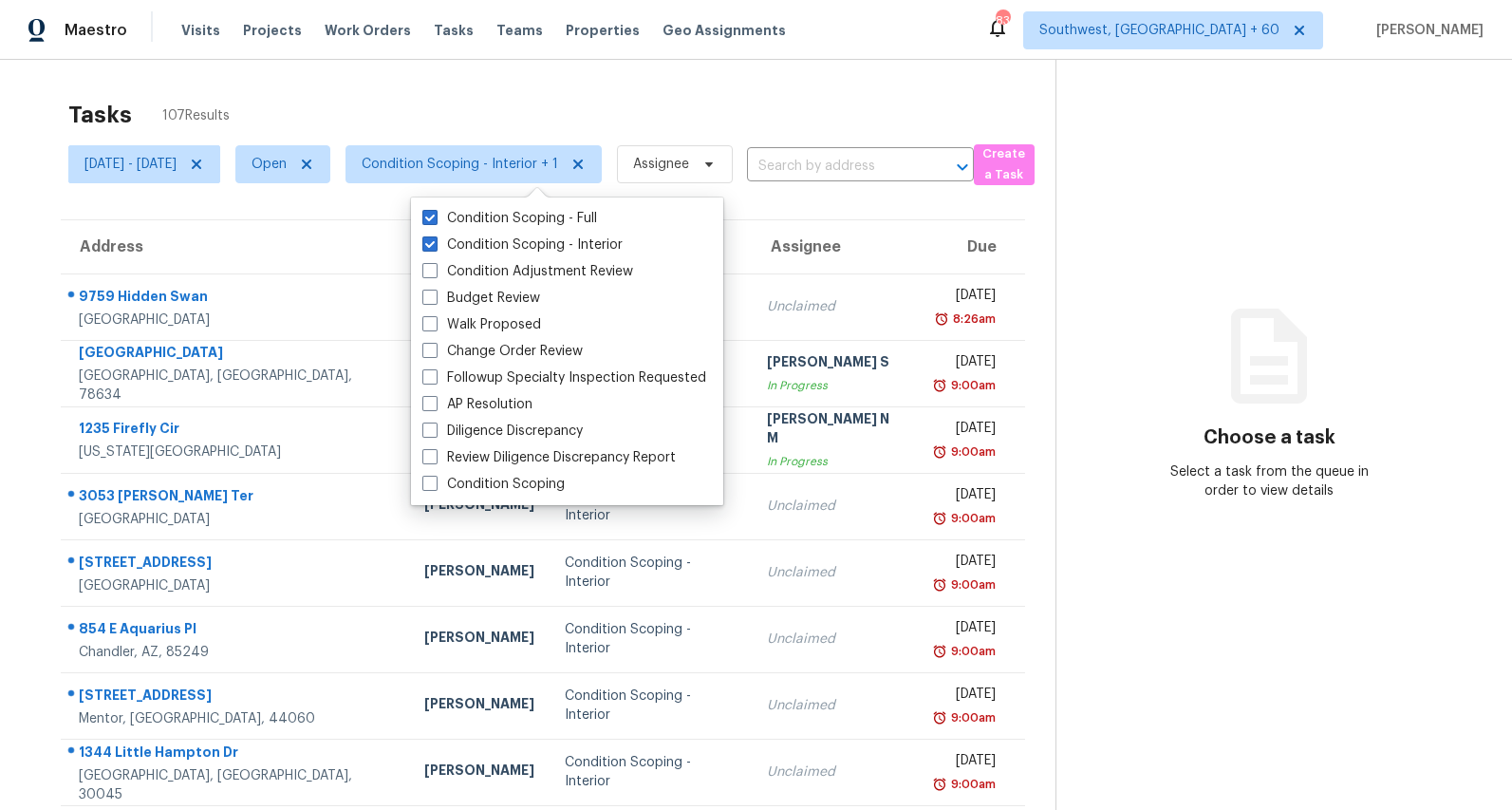
click at [446, 91] on div "Tasks 107 Results" at bounding box center [562, 115] width 987 height 50
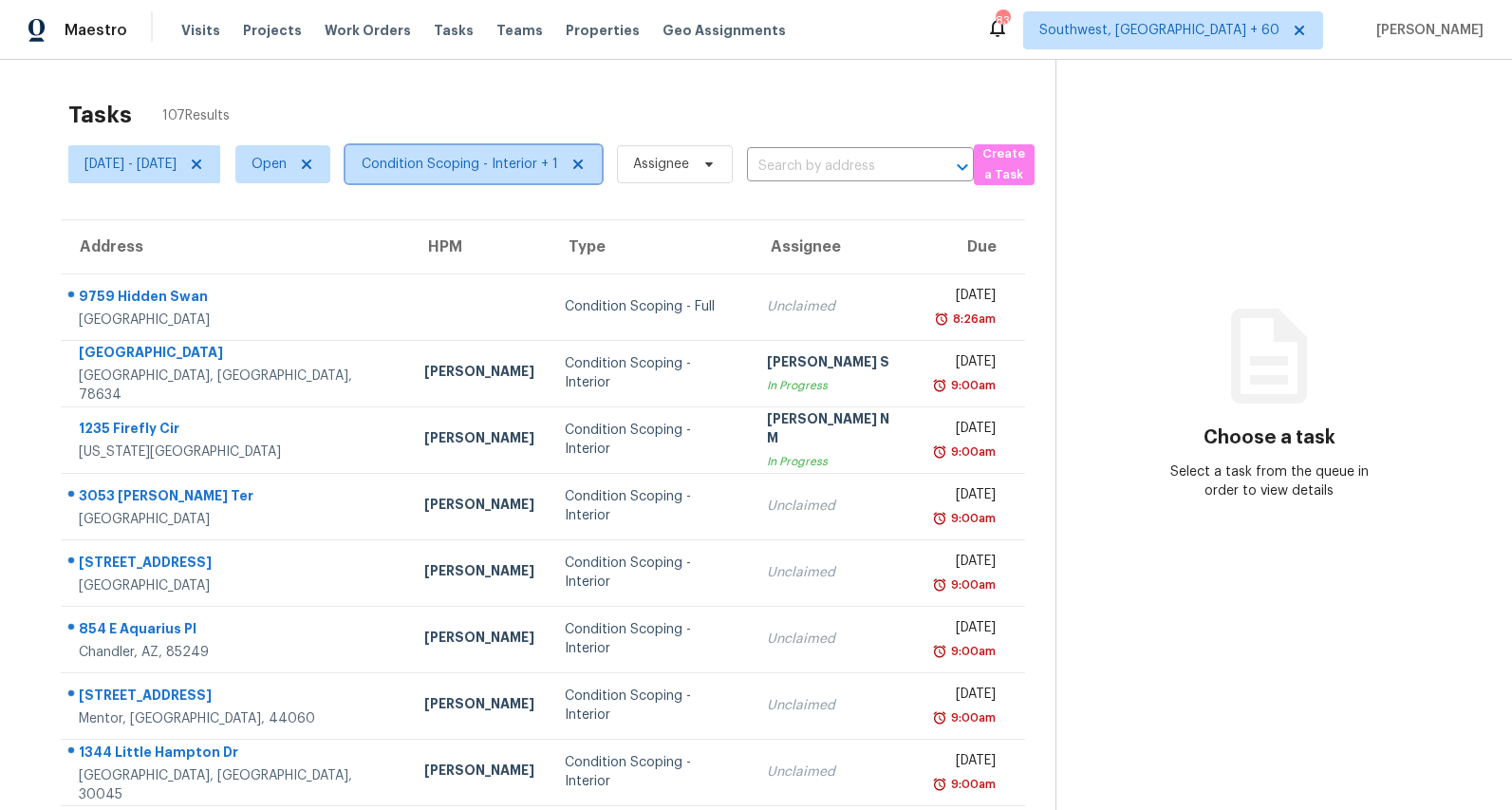
click at [503, 156] on span "Condition Scoping - Interior + 1" at bounding box center [460, 164] width 197 height 19
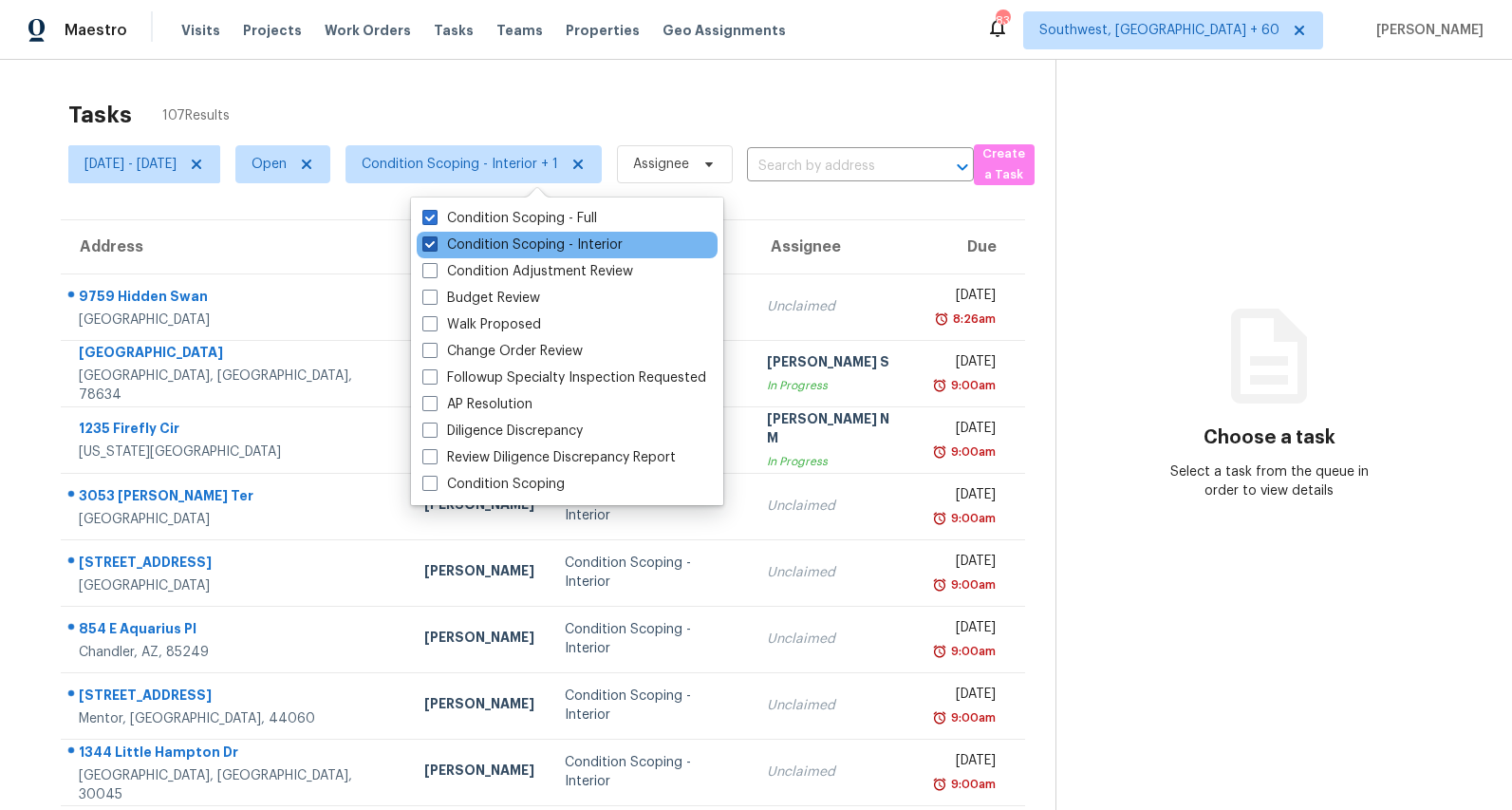
click at [501, 246] on label "Condition Scoping - Interior" at bounding box center [523, 244] width 201 height 19
click at [435, 246] on input "Condition Scoping - Interior" at bounding box center [428, 242] width 12 height 12
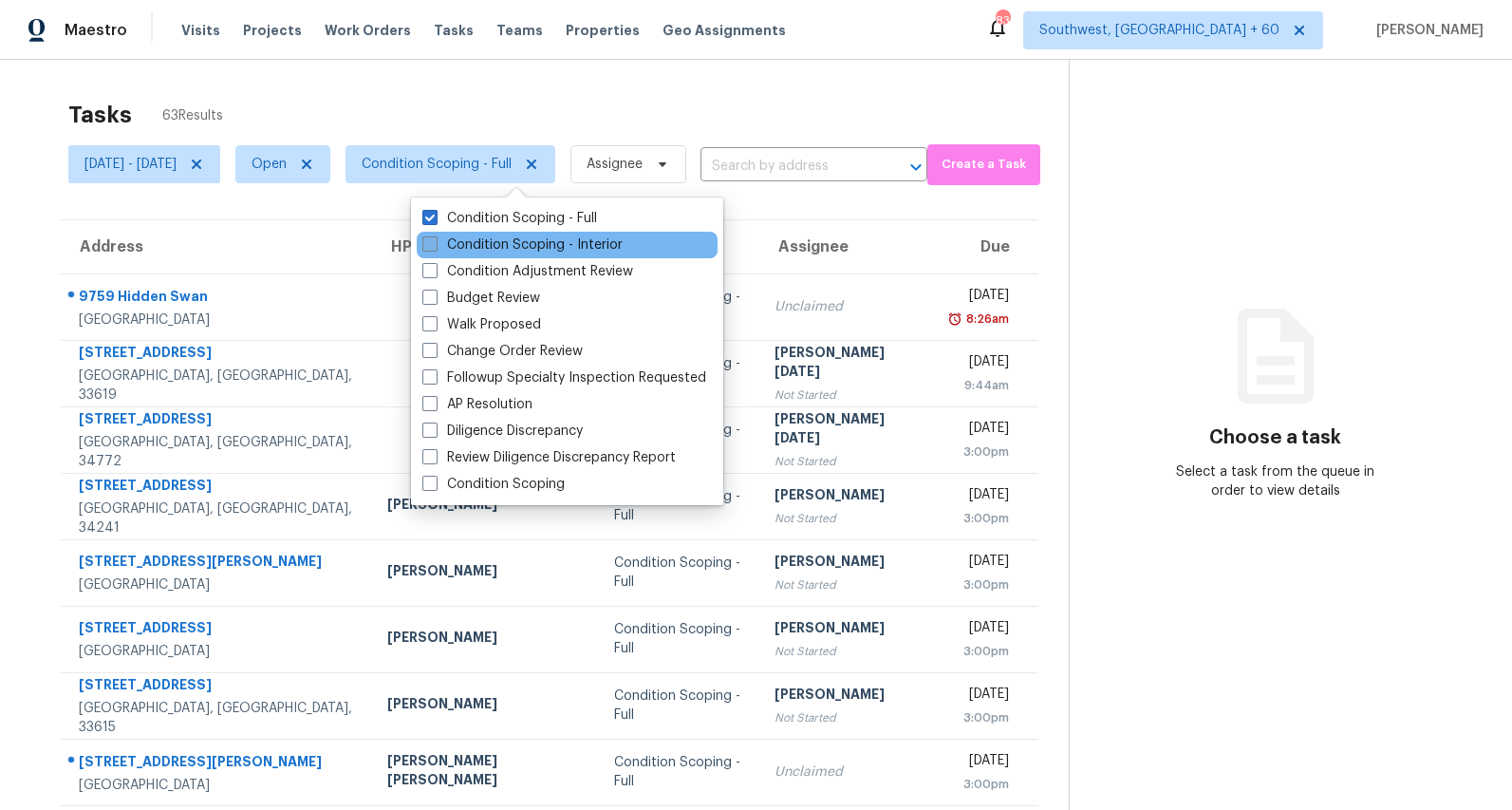
click at [501, 246] on label "Condition Scoping - Interior" at bounding box center [523, 244] width 201 height 19
click at [435, 246] on input "Condition Scoping - Interior" at bounding box center [428, 242] width 12 height 12
checkbox input "true"
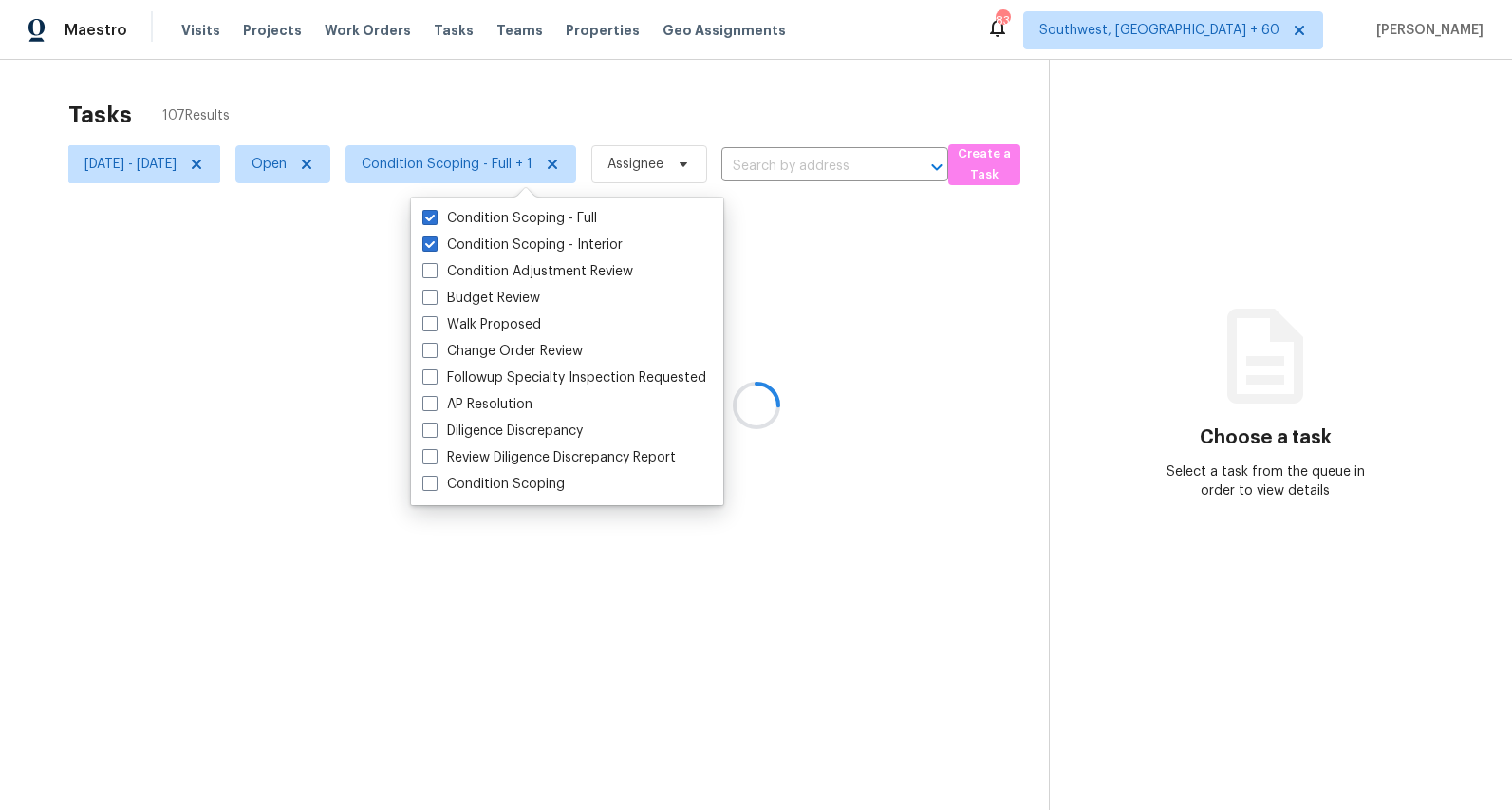
click at [374, 115] on div "Tasks 107 Results" at bounding box center [558, 115] width 981 height 50
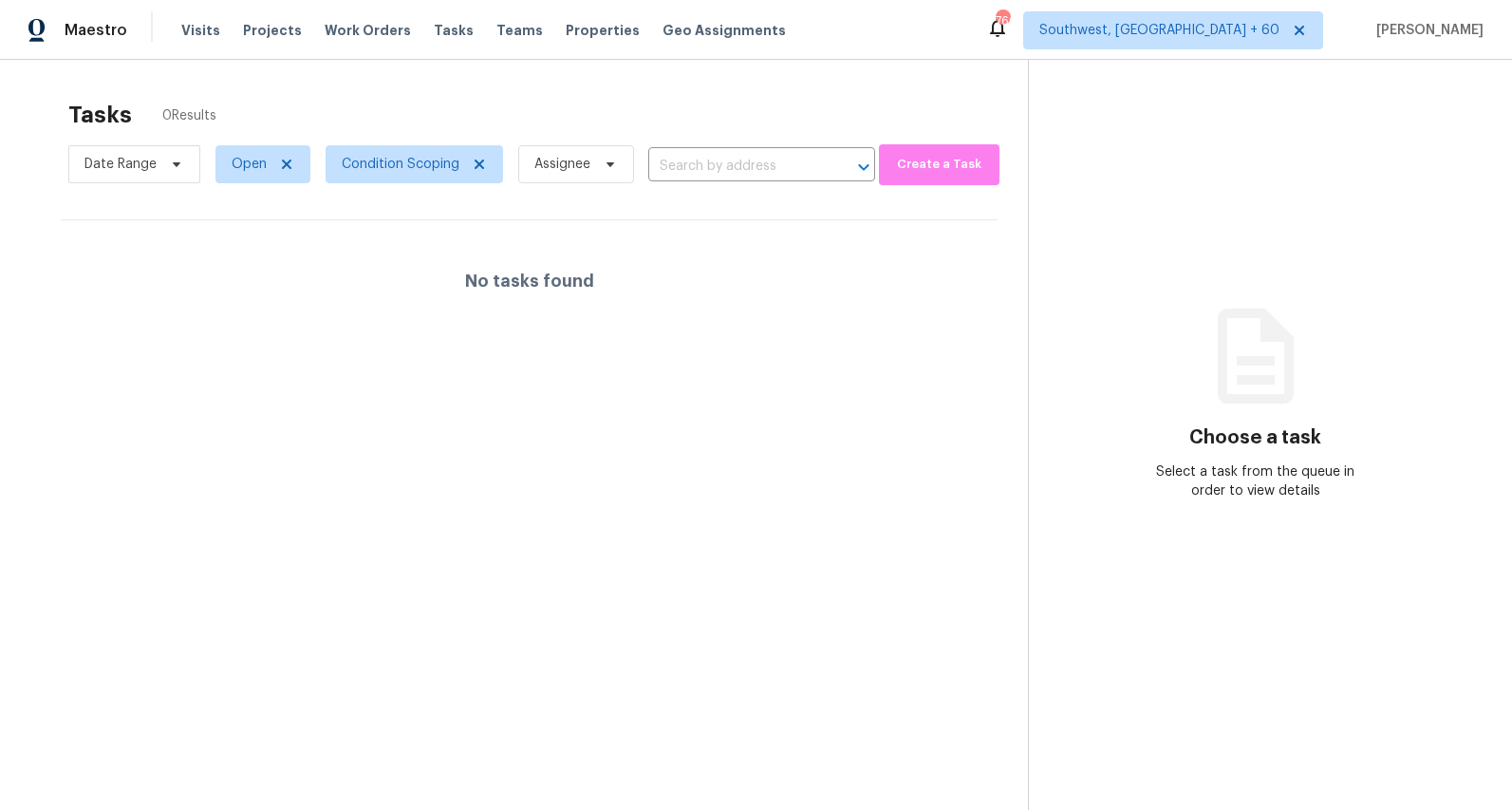
click at [272, 89] on div "Tasks 0 Results Date Range Open Condition Scoping Assignee ​ Create a Task No t…" at bounding box center [756, 464] width 1512 height 810
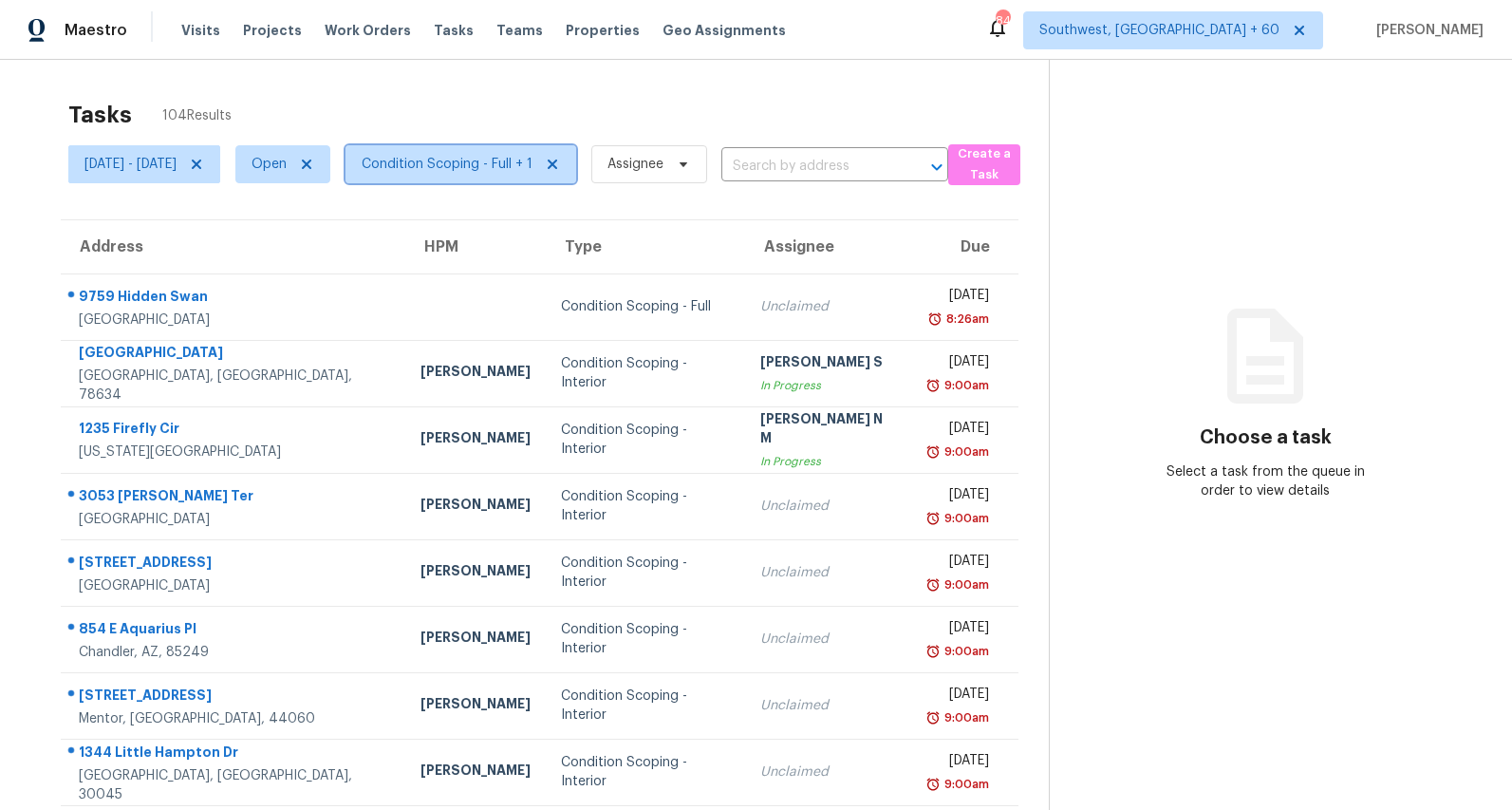
click at [498, 159] on span "Condition Scoping - Full + 1" at bounding box center [447, 164] width 171 height 19
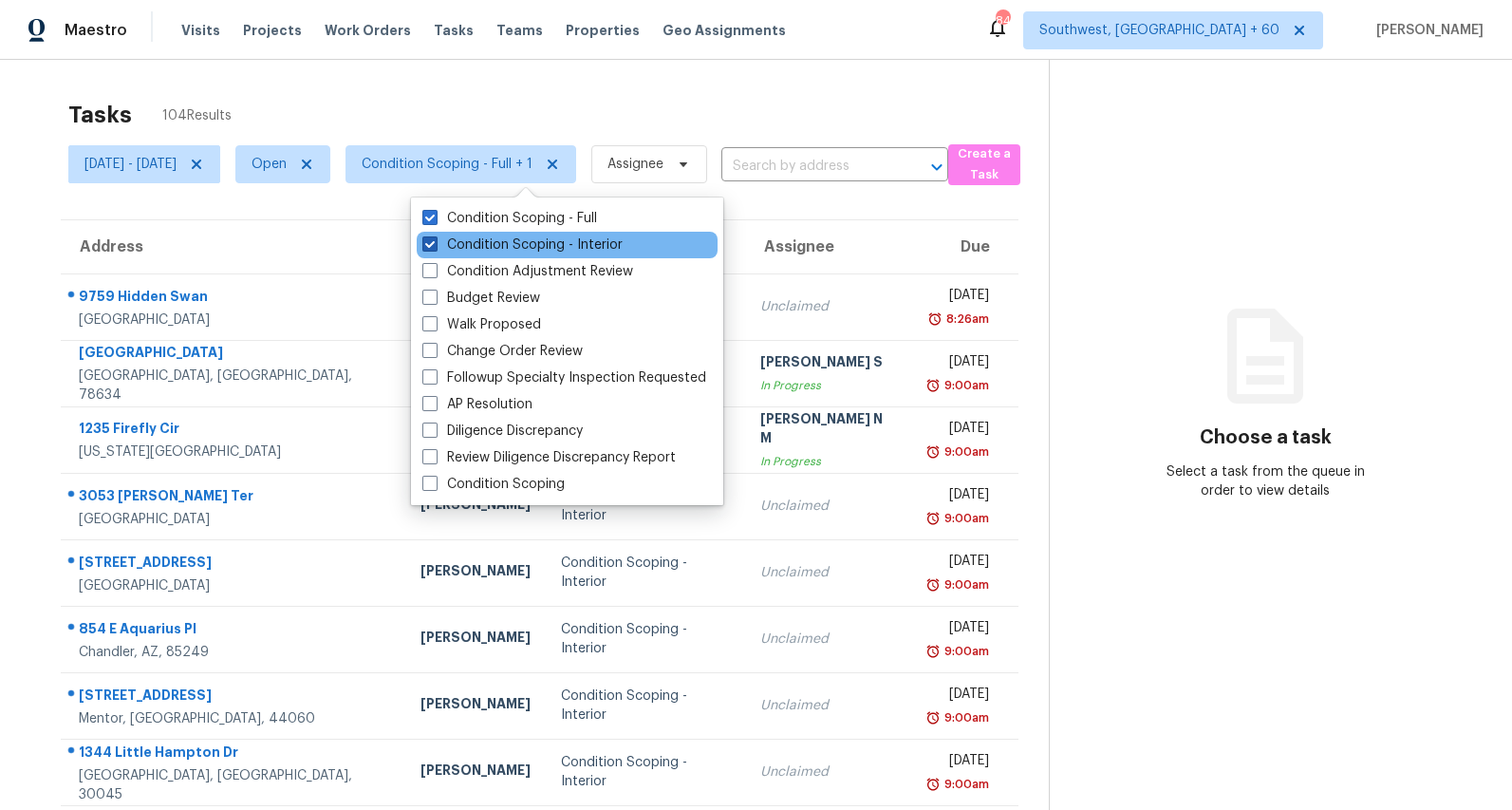
click at [486, 249] on label "Condition Scoping - Interior" at bounding box center [523, 244] width 201 height 19
click at [435, 247] on input "Condition Scoping - Interior" at bounding box center [428, 242] width 12 height 12
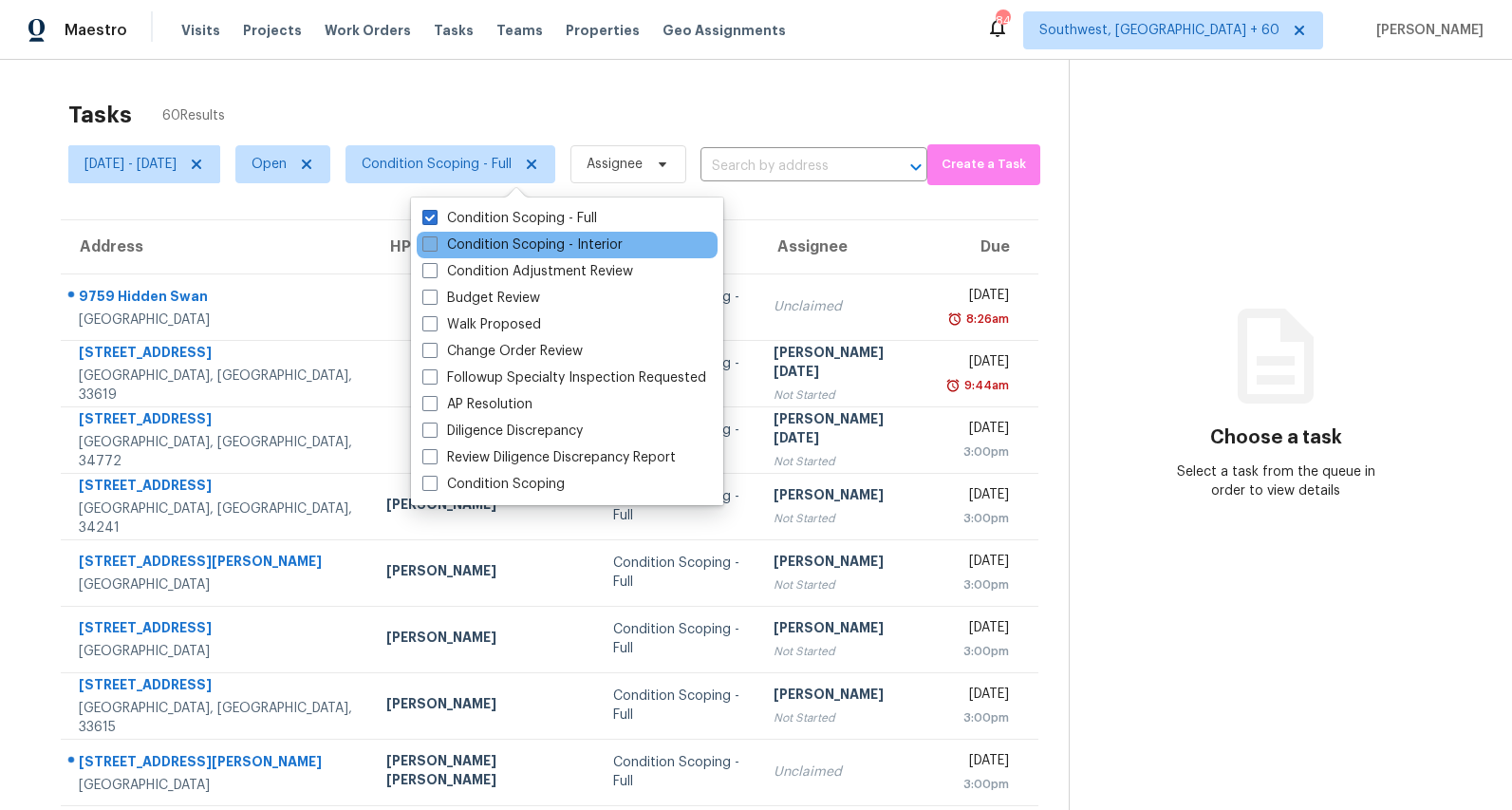
click at [454, 245] on label "Condition Scoping - Interior" at bounding box center [523, 244] width 201 height 19
click at [435, 245] on input "Condition Scoping - Interior" at bounding box center [428, 242] width 12 height 12
checkbox input "true"
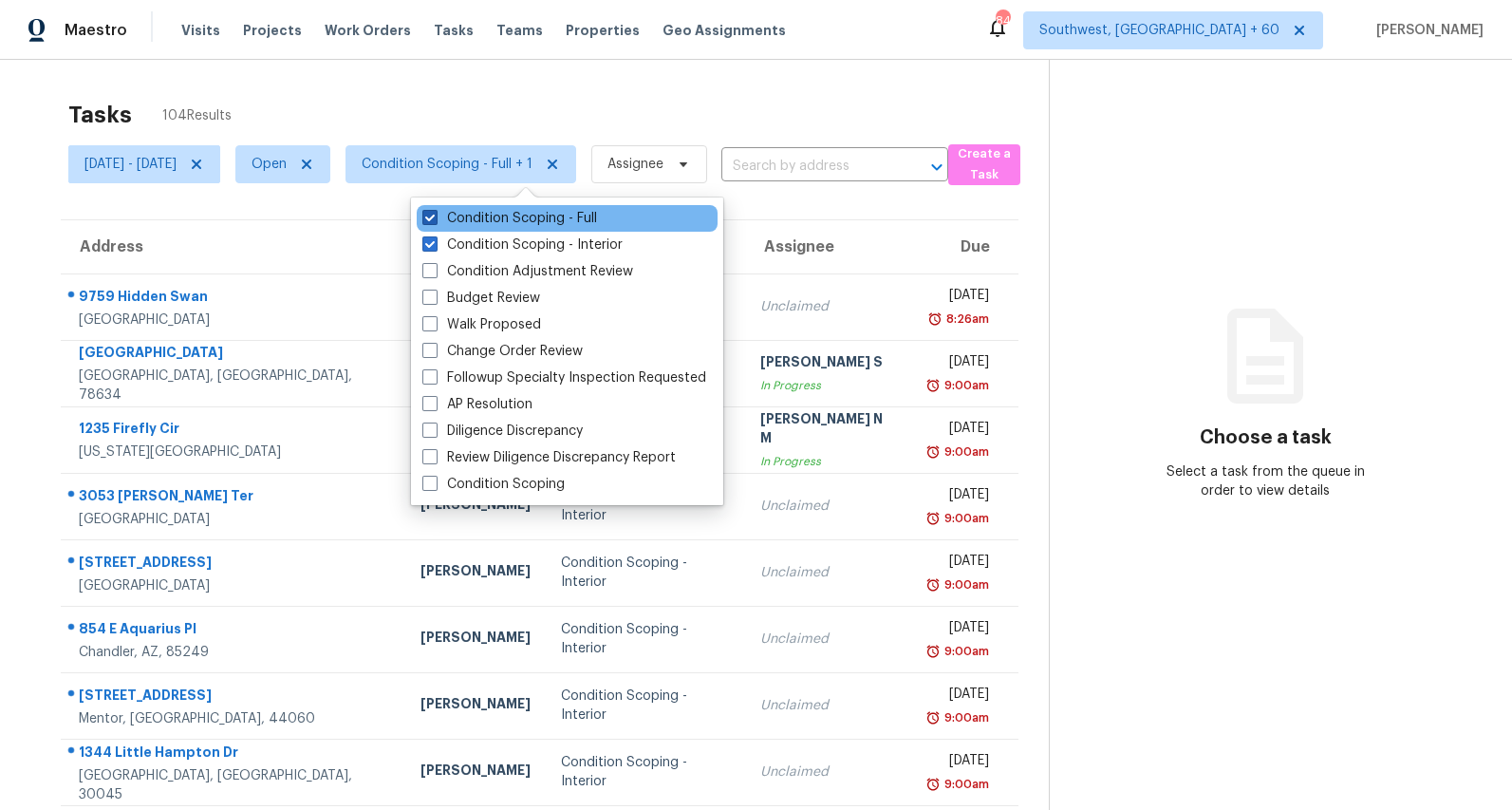
click at [452, 220] on label "Condition Scoping - Full" at bounding box center [510, 218] width 175 height 19
click at [435, 220] on input "Condition Scoping - Full" at bounding box center [428, 215] width 12 height 12
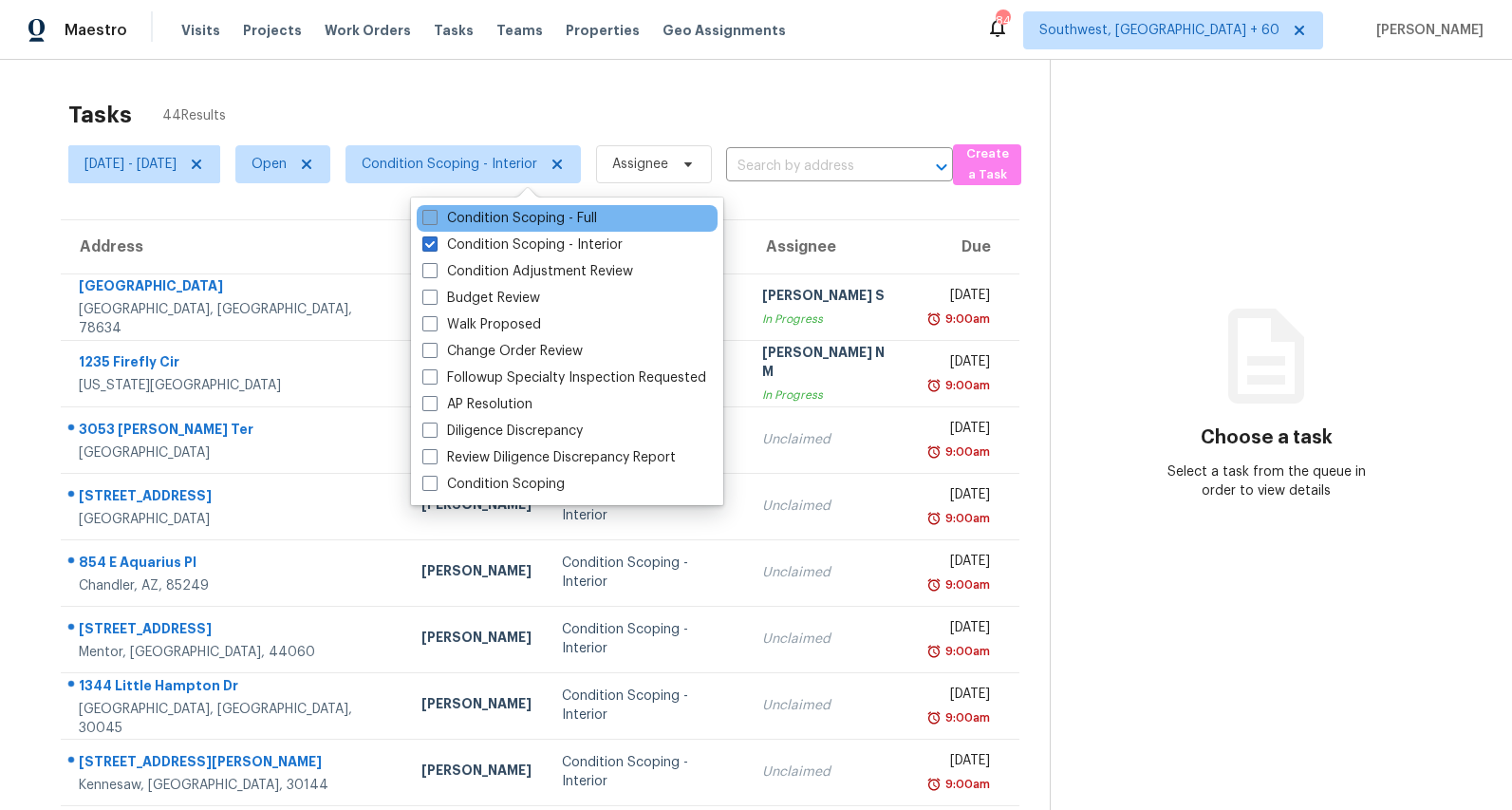
click at [452, 220] on label "Condition Scoping - Full" at bounding box center [510, 218] width 175 height 19
click at [435, 220] on input "Condition Scoping - Full" at bounding box center [428, 215] width 12 height 12
checkbox input "true"
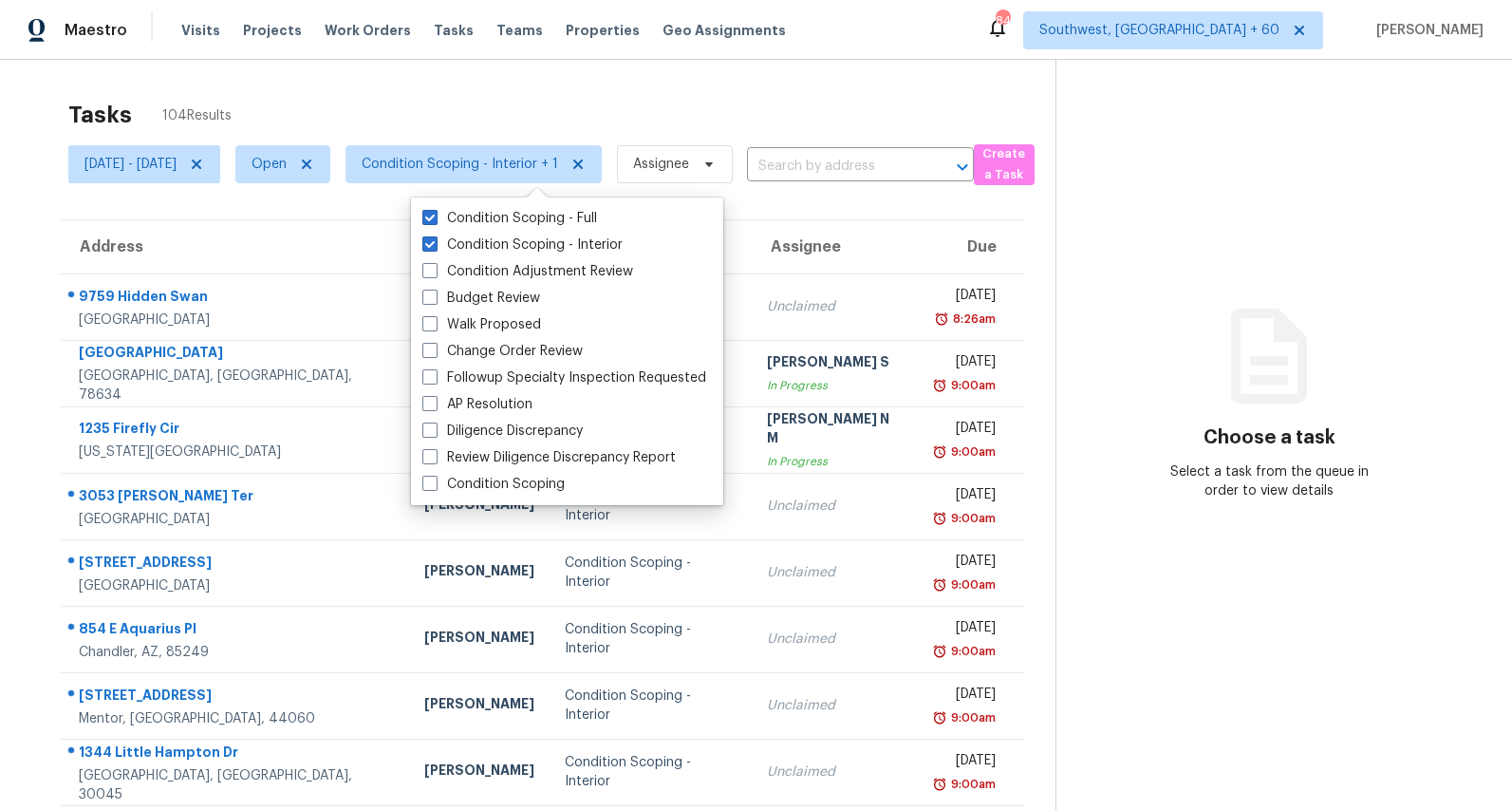
click at [368, 85] on div "Tasks 104 Results Tue, Sep 02 - Tue, Sep 02 Open Condition Scoping - Interior +…" at bounding box center [756, 524] width 1512 height 929
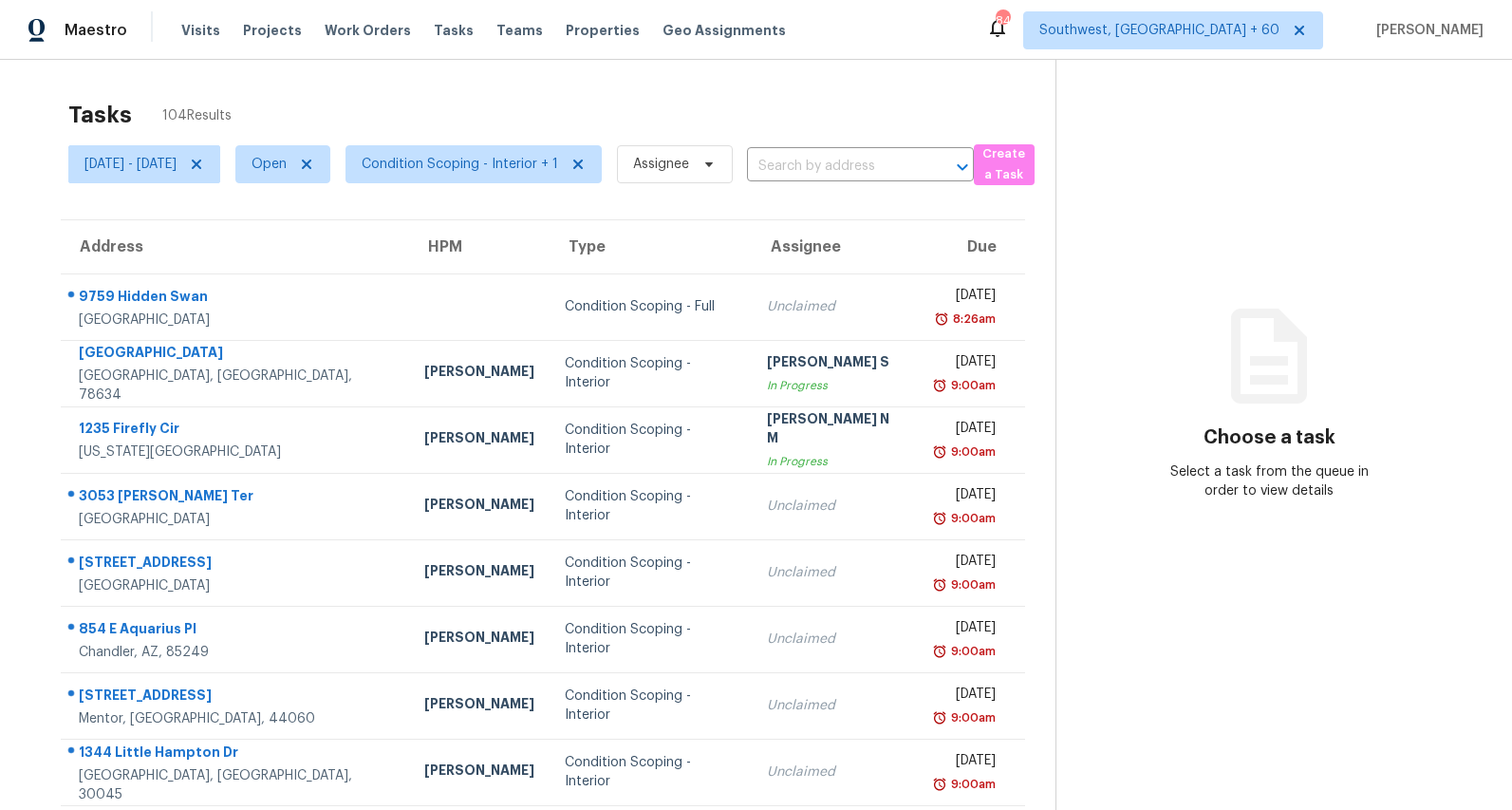
click at [390, 107] on div "Tasks 104 Results" at bounding box center [562, 115] width 987 height 50
